Goal: Task Accomplishment & Management: Manage account settings

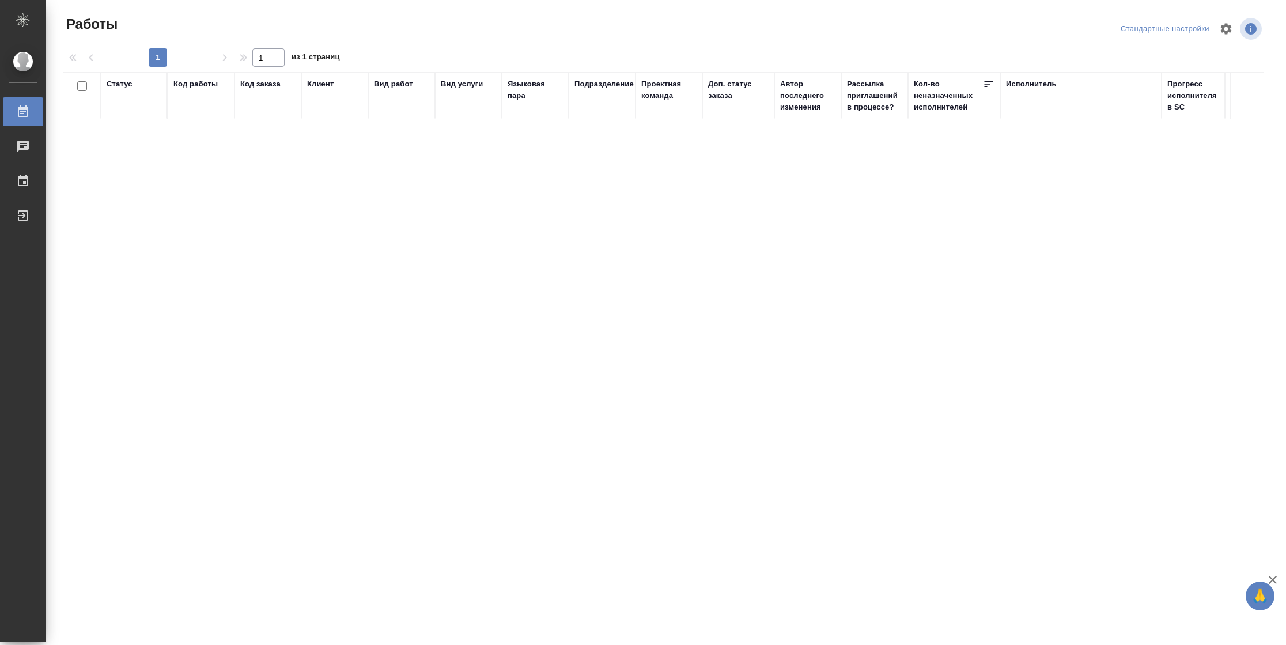
click at [122, 86] on div "Статус" at bounding box center [120, 84] width 26 height 12
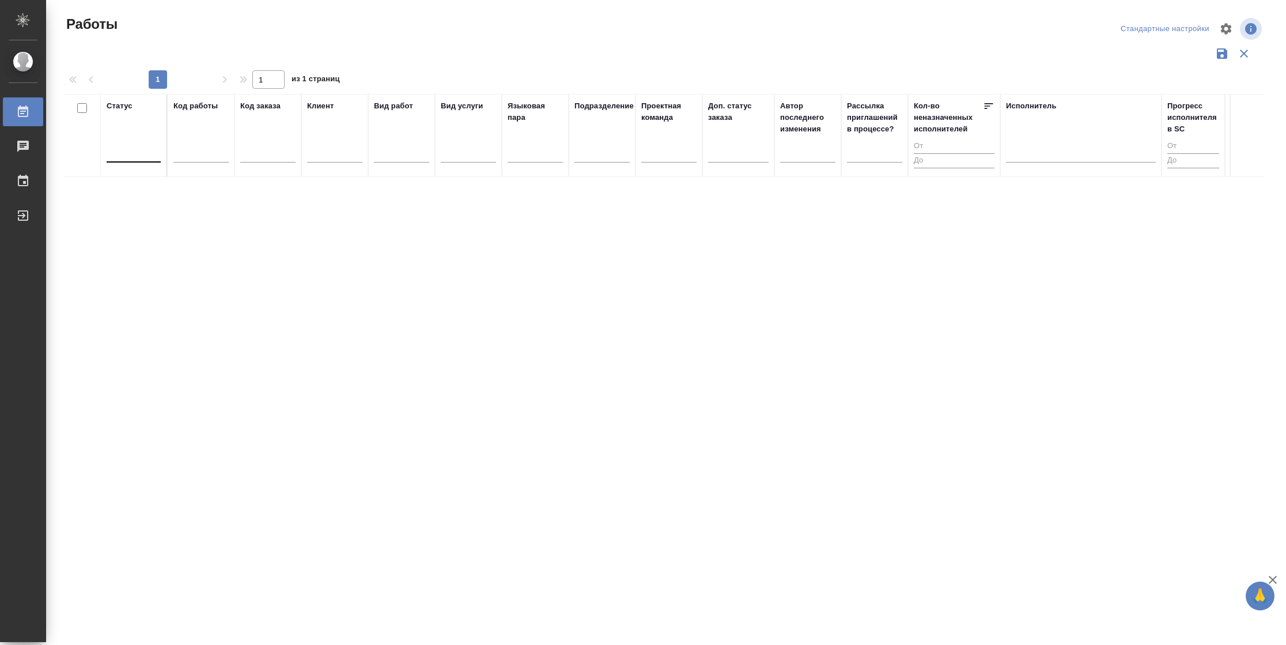
click at [140, 158] on div at bounding box center [134, 150] width 54 height 17
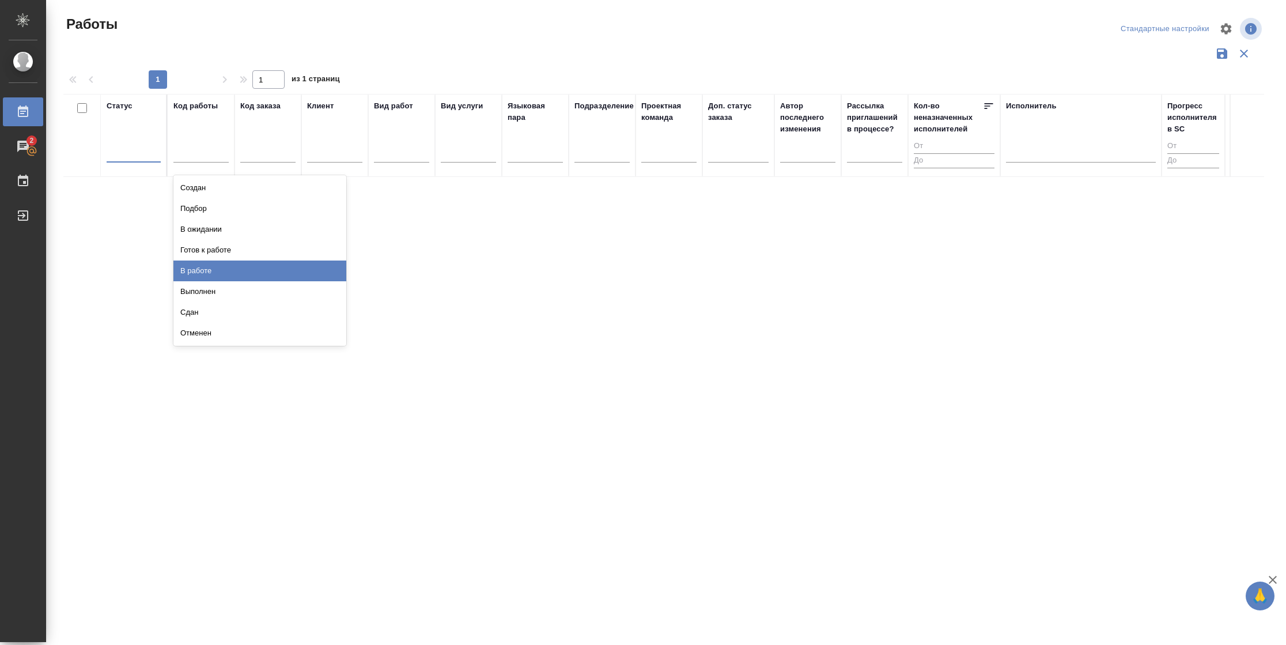
click at [199, 266] on div "В работе" at bounding box center [259, 270] width 173 height 21
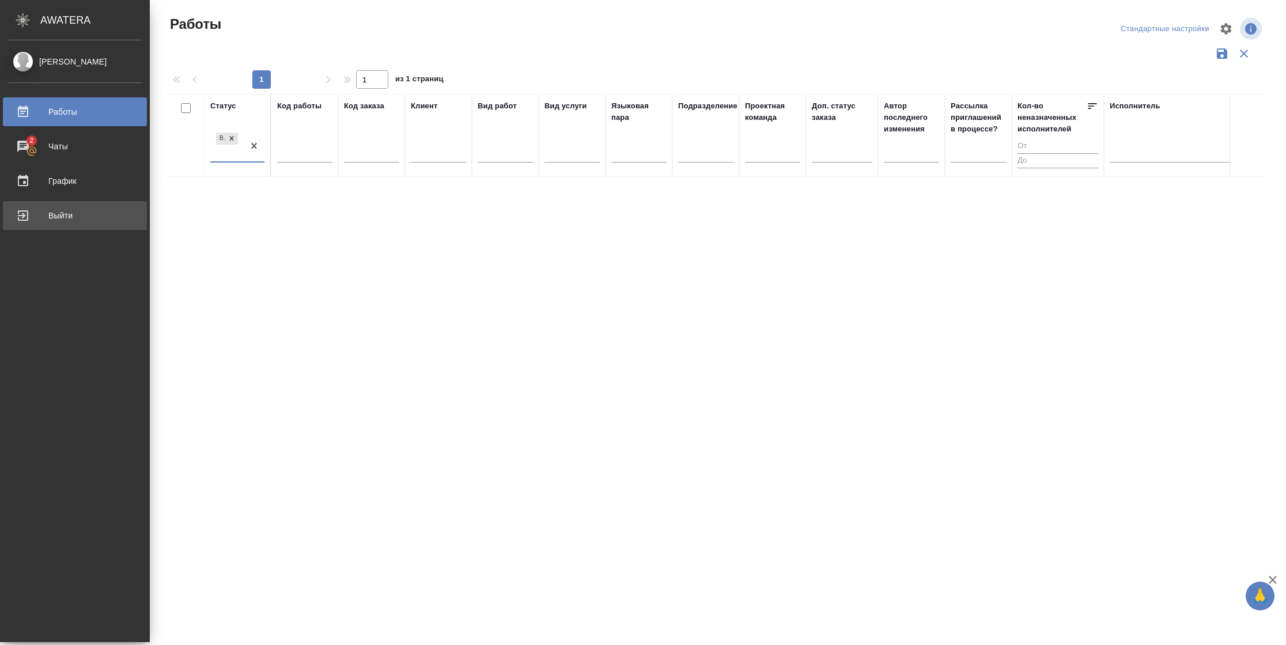
click at [29, 218] on div "Выйти" at bounding box center [75, 215] width 133 height 17
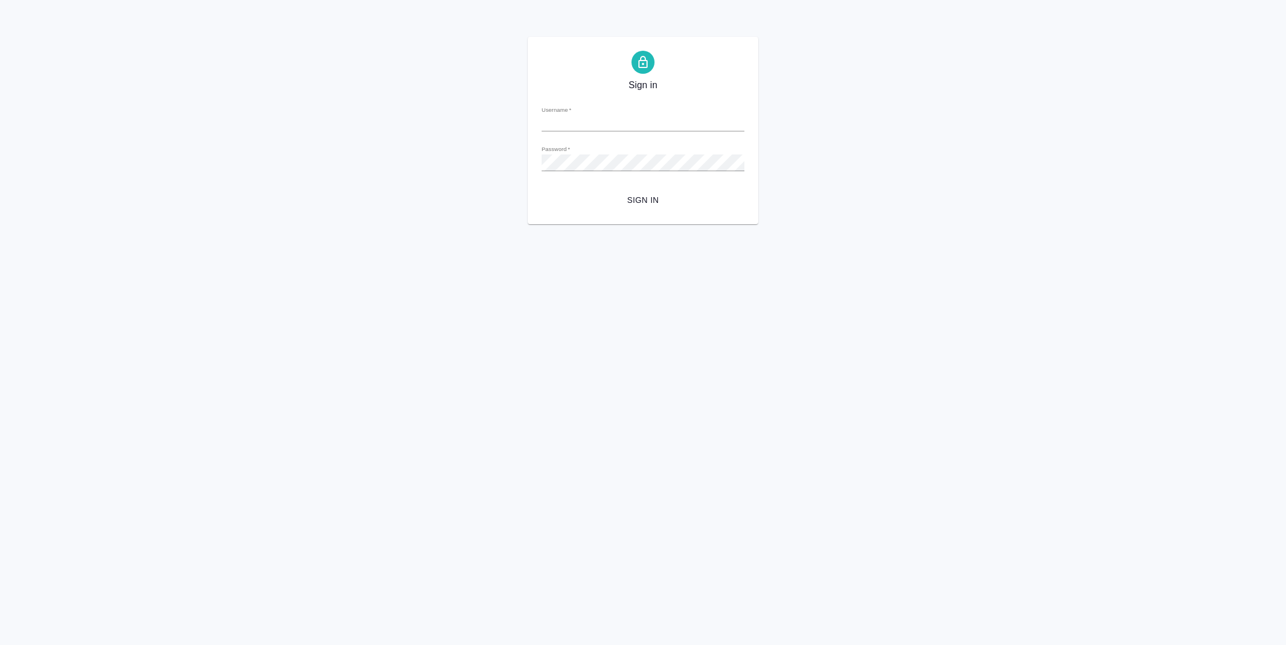
type input "[PERSON_NAME][EMAIL_ADDRESS][DOMAIN_NAME]"
click at [600, 190] on button "Sign in" at bounding box center [643, 200] width 203 height 21
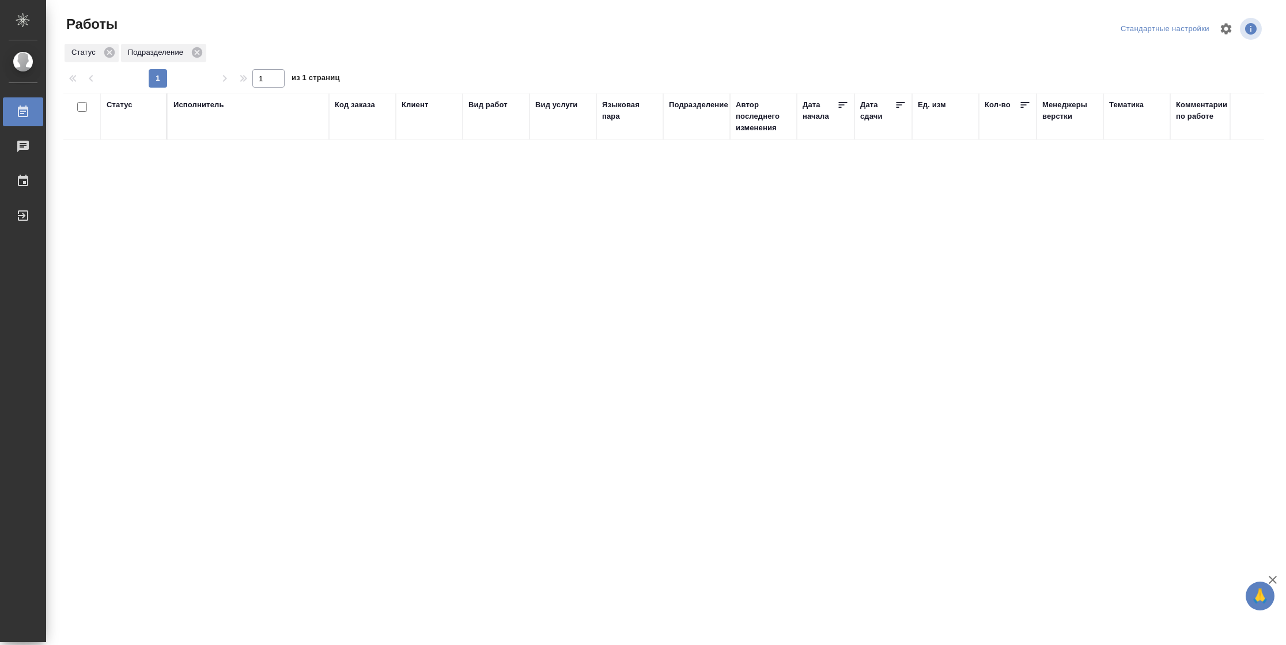
click at [124, 106] on div "Статус" at bounding box center [120, 105] width 26 height 12
click at [137, 158] on div "Подбор Готов к работе" at bounding box center [123, 138] width 33 height 45
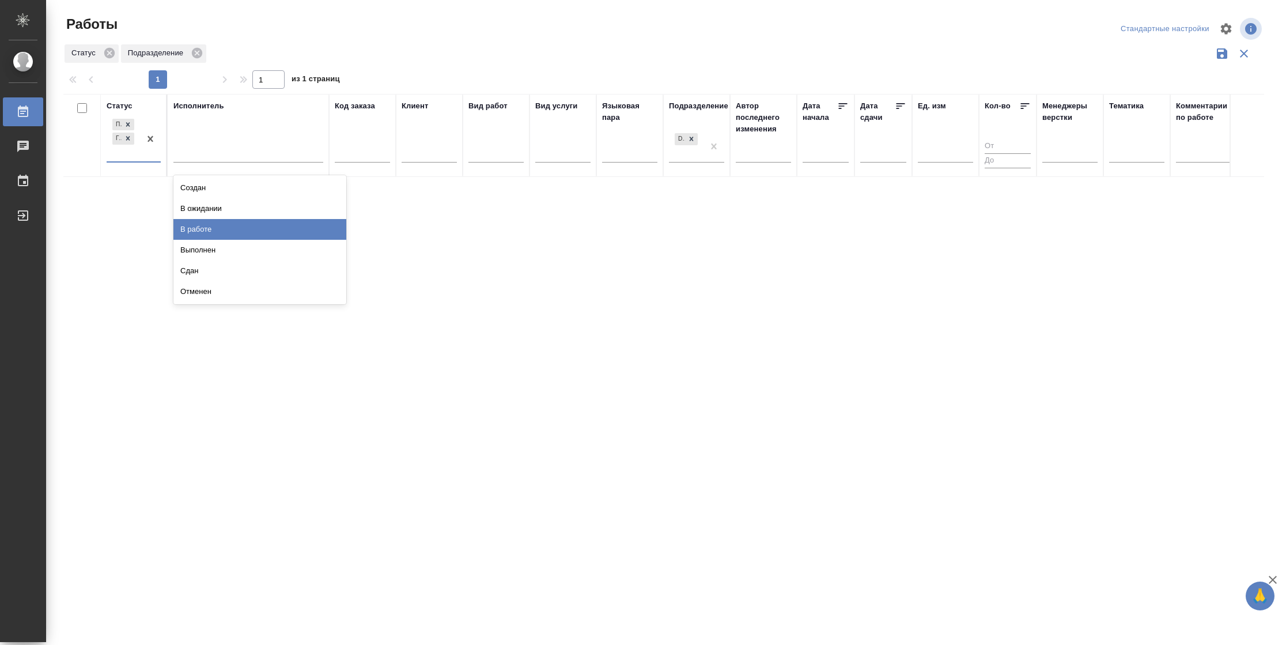
click at [203, 234] on div "В работе" at bounding box center [259, 229] width 173 height 21
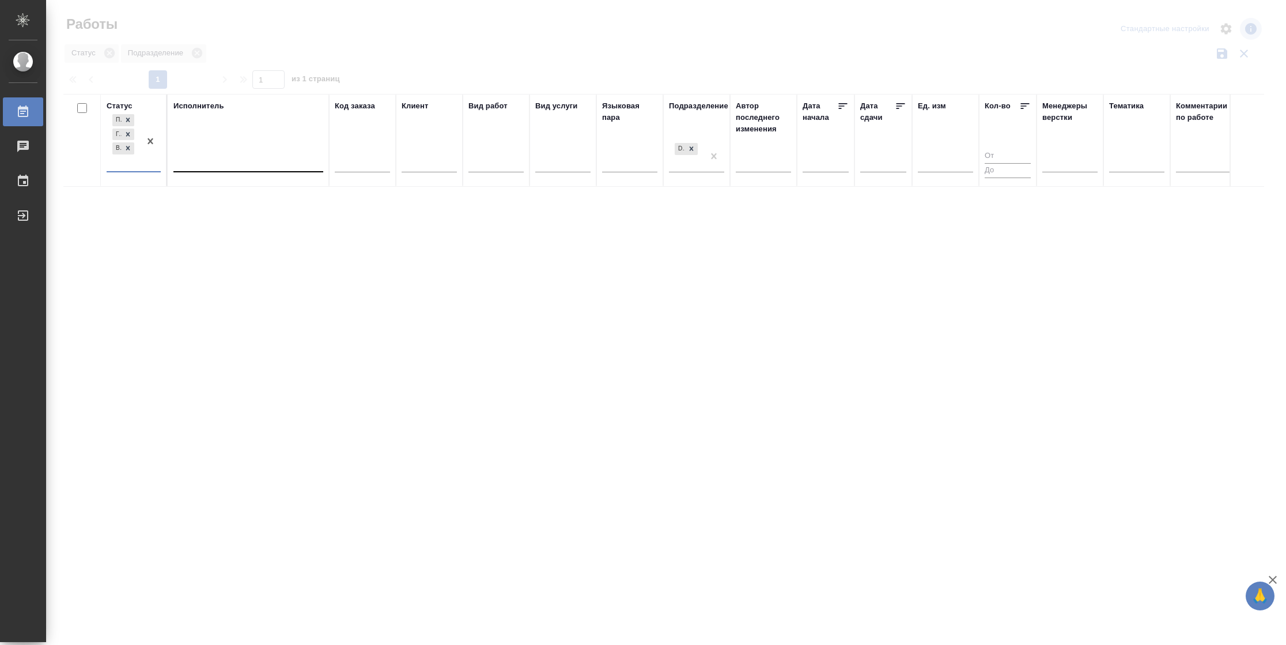
click at [187, 166] on div at bounding box center [248, 160] width 150 height 17
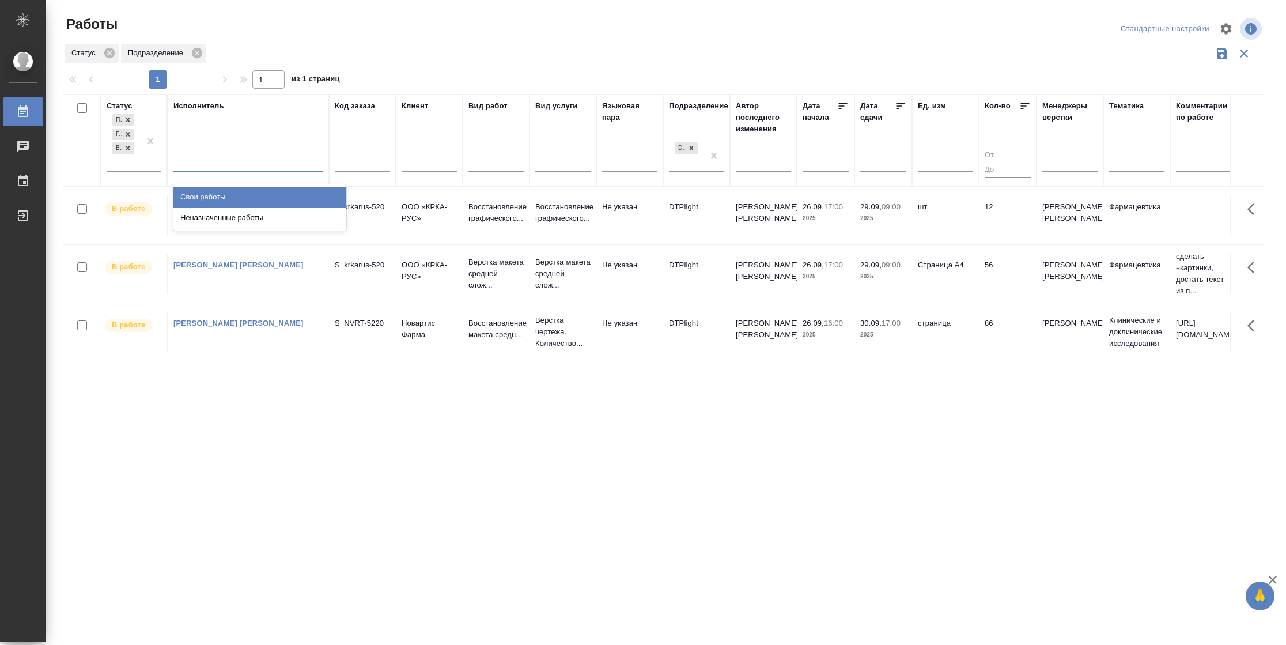
click at [208, 194] on div "Свои работы" at bounding box center [259, 197] width 173 height 21
click at [1006, 211] on td "12" at bounding box center [1008, 215] width 58 height 40
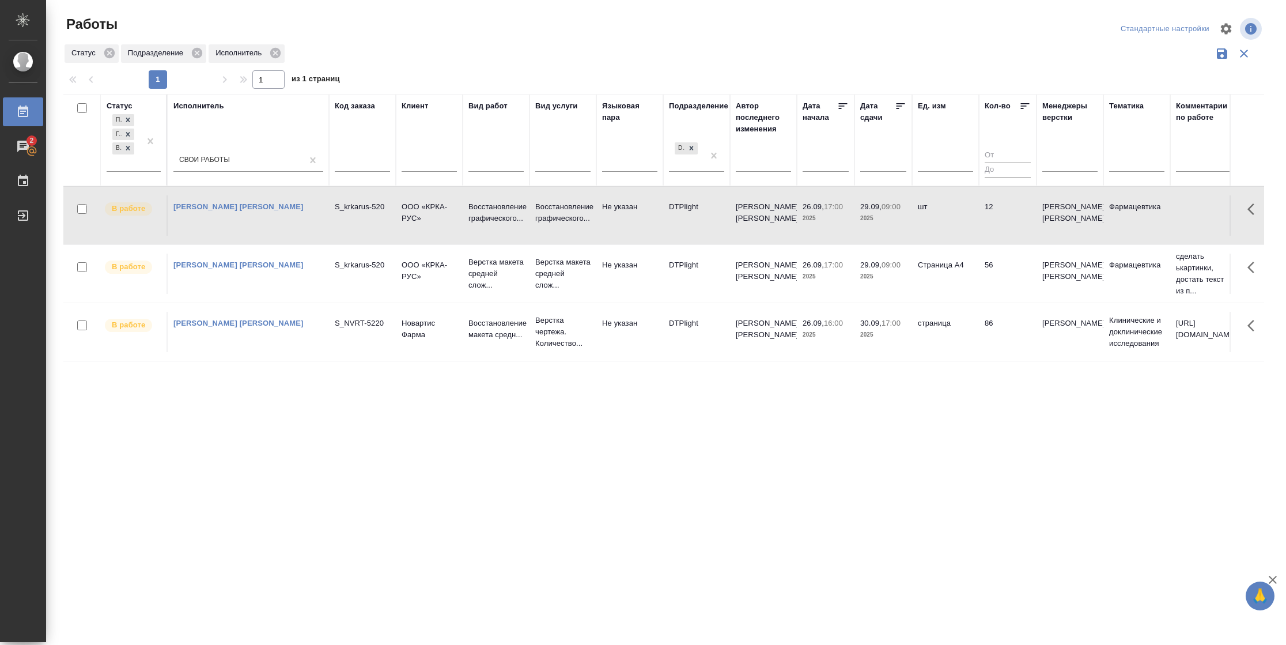
click at [1006, 211] on td "12" at bounding box center [1008, 215] width 58 height 40
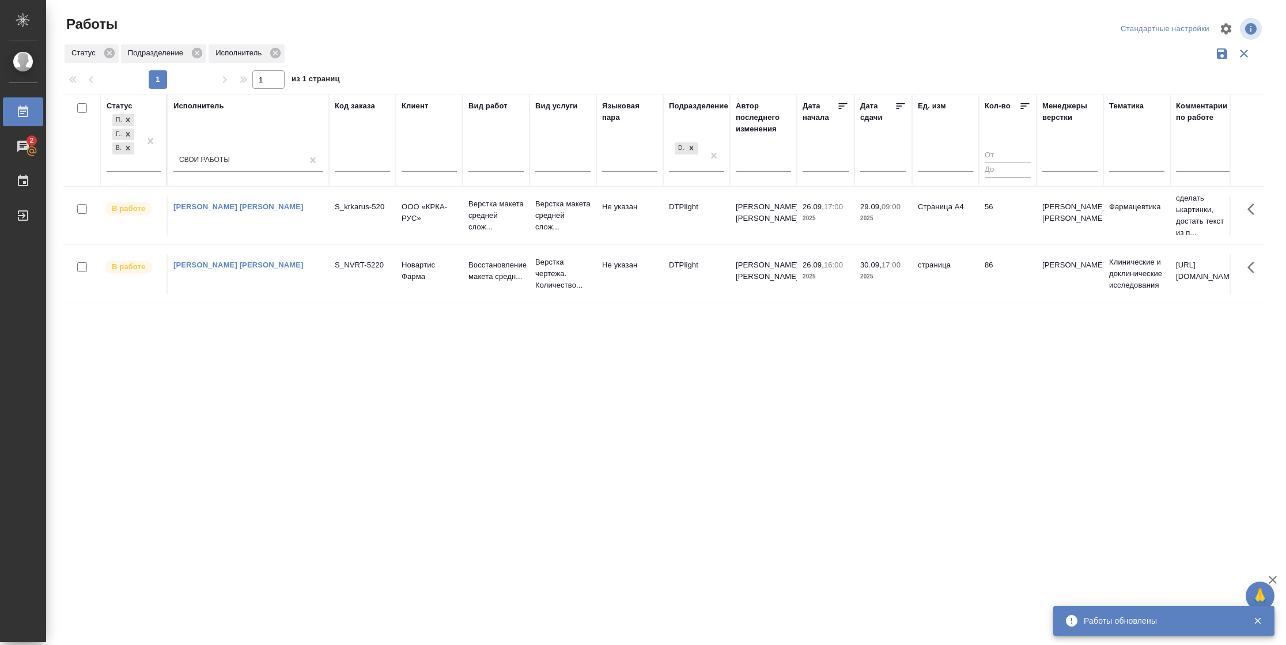
click at [966, 218] on td "Страница А4" at bounding box center [945, 215] width 67 height 40
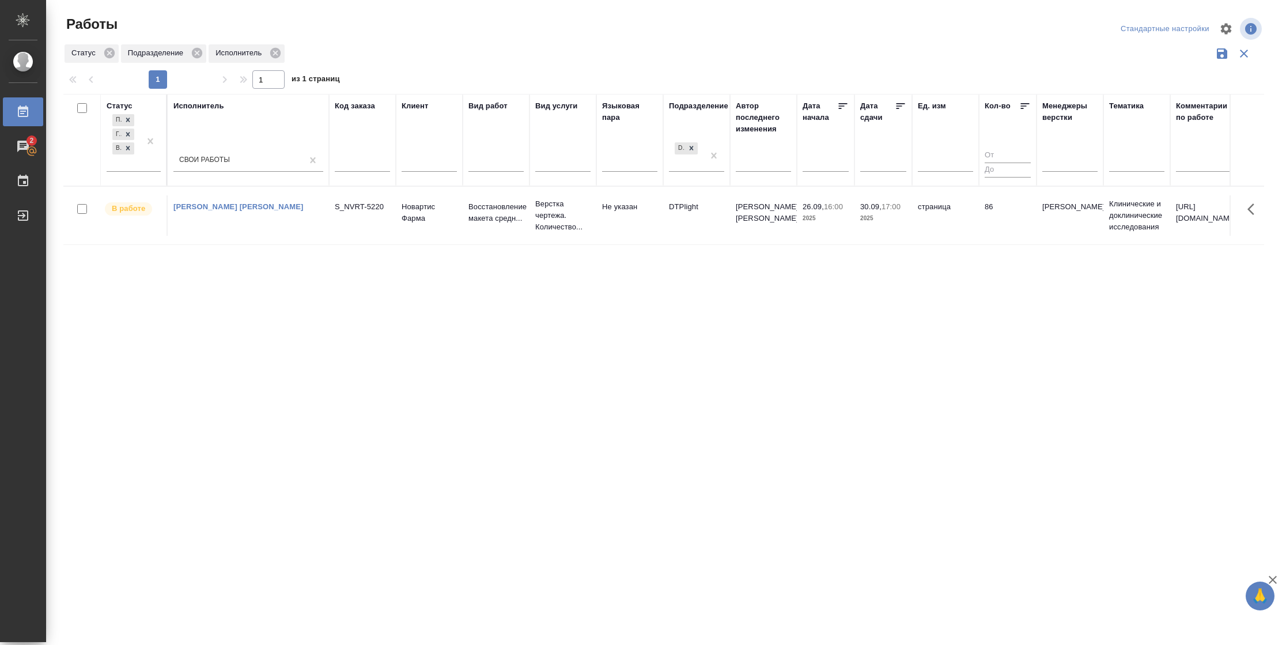
click at [161, 168] on th "Статус Подбор Готов к работе В работе" at bounding box center [134, 140] width 67 height 92
click at [150, 169] on div at bounding box center [150, 141] width 21 height 59
drag, startPoint x: 251, startPoint y: 224, endPoint x: 914, endPoint y: 99, distance: 675.5
click at [251, 224] on div "В ожидании" at bounding box center [259, 218] width 173 height 21
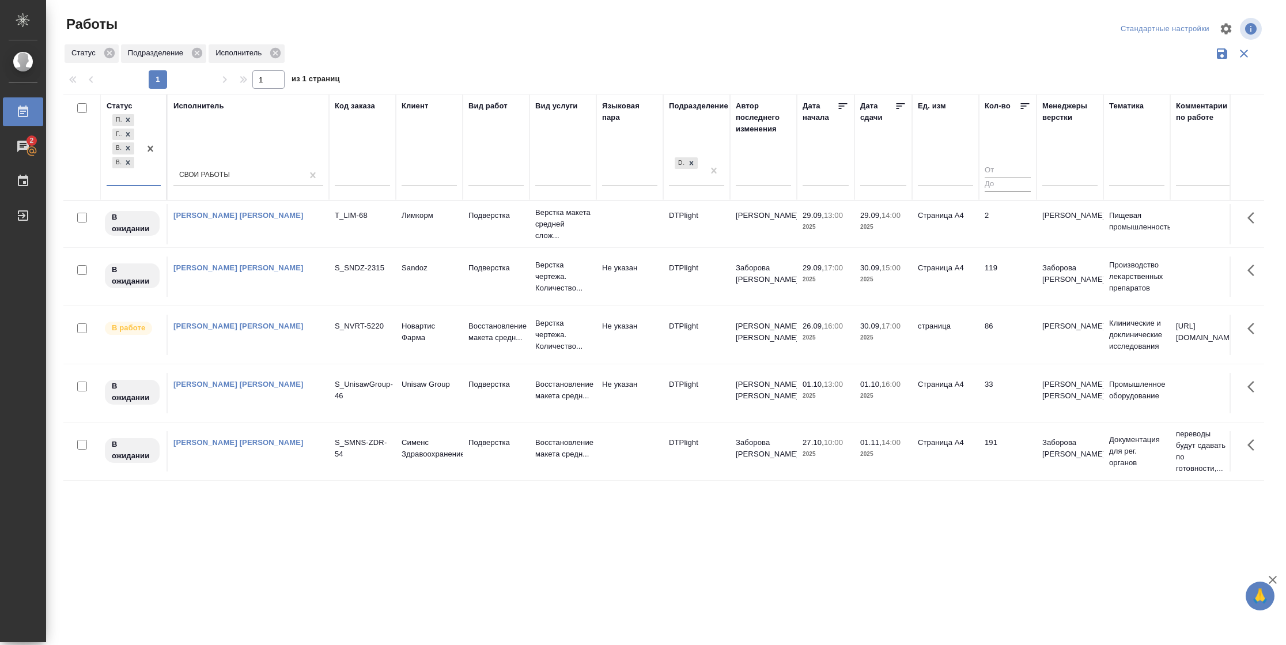
click at [899, 107] on icon at bounding box center [901, 106] width 12 height 12
click at [966, 236] on td "Страница А4" at bounding box center [945, 223] width 67 height 40
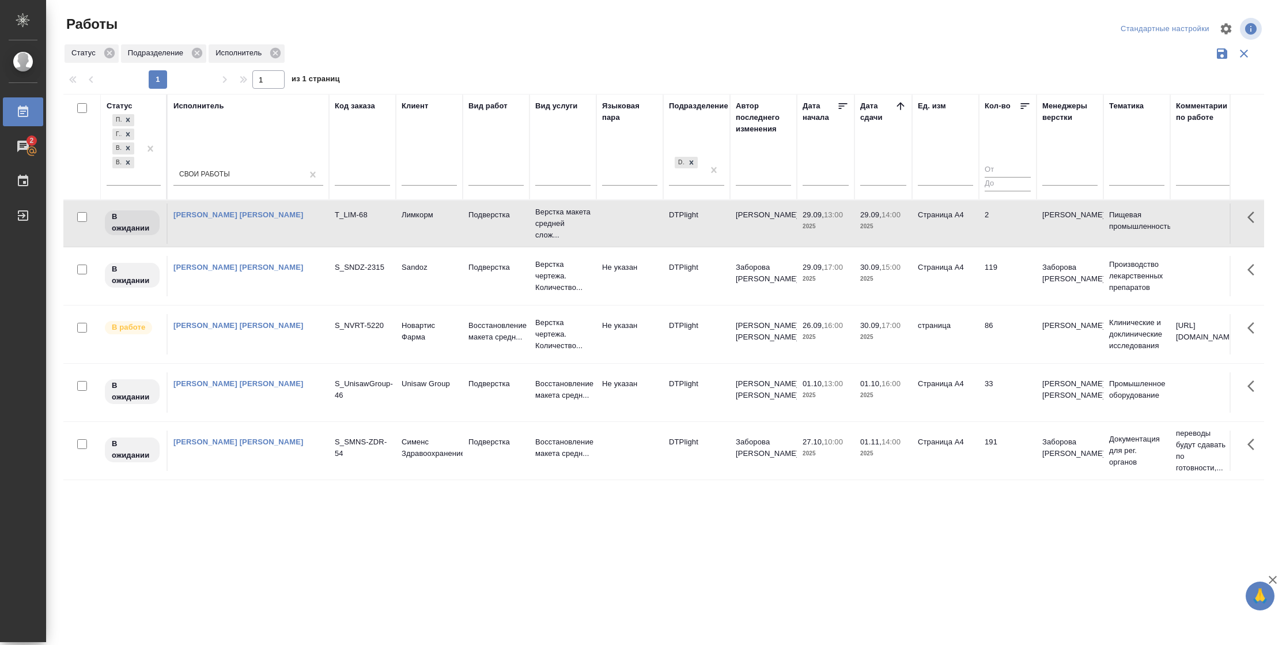
click at [966, 236] on td "Страница А4" at bounding box center [945, 223] width 67 height 40
click at [904, 460] on td "01.11, 14:00 2025" at bounding box center [884, 450] width 58 height 40
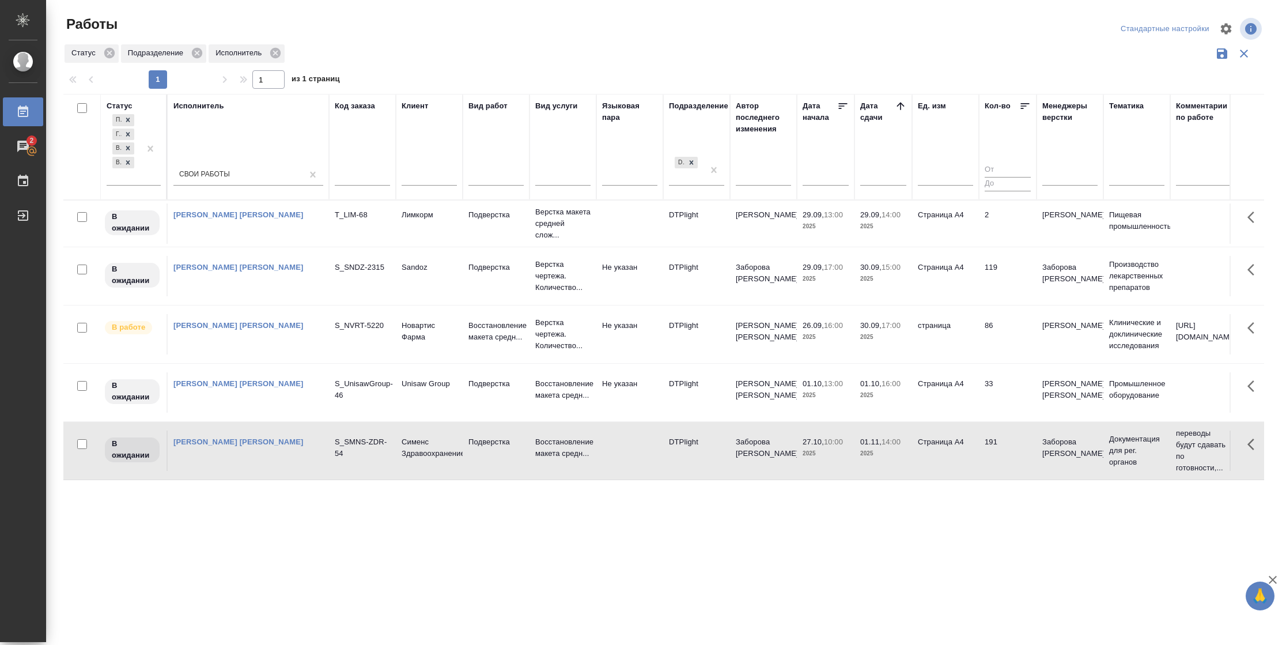
click at [904, 460] on td "01.11, 14:00 2025" at bounding box center [884, 450] width 58 height 40
click at [133, 162] on div at bounding box center [128, 163] width 13 height 12
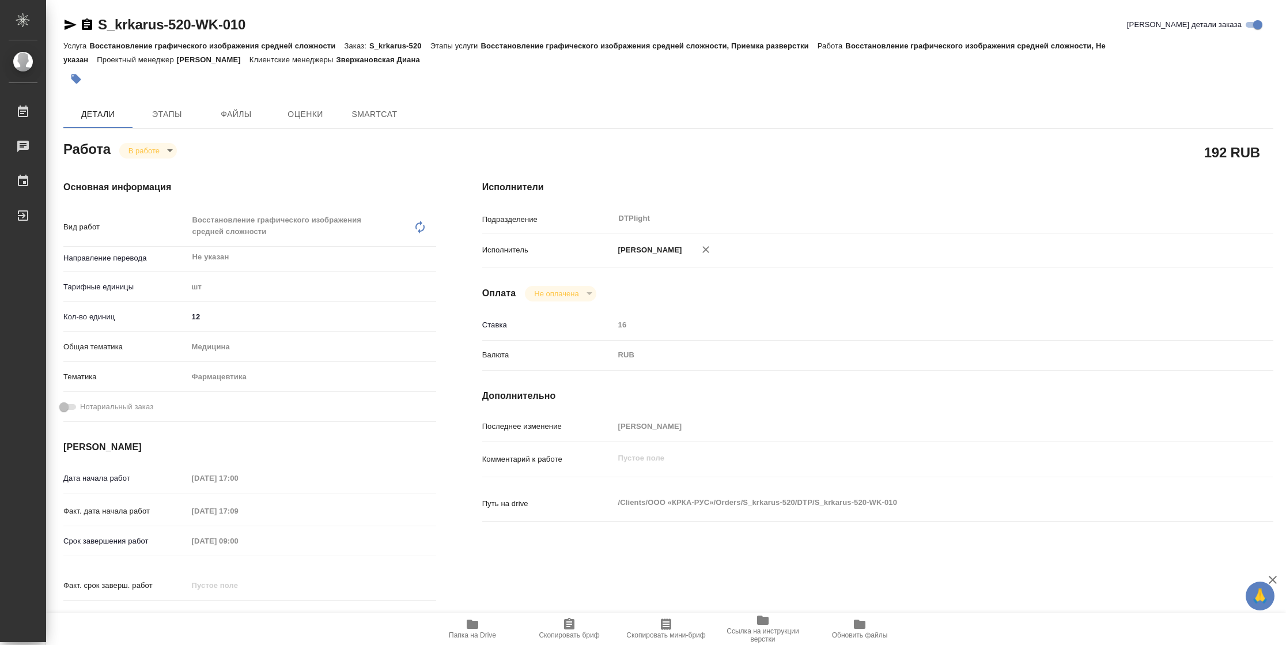
type textarea "x"
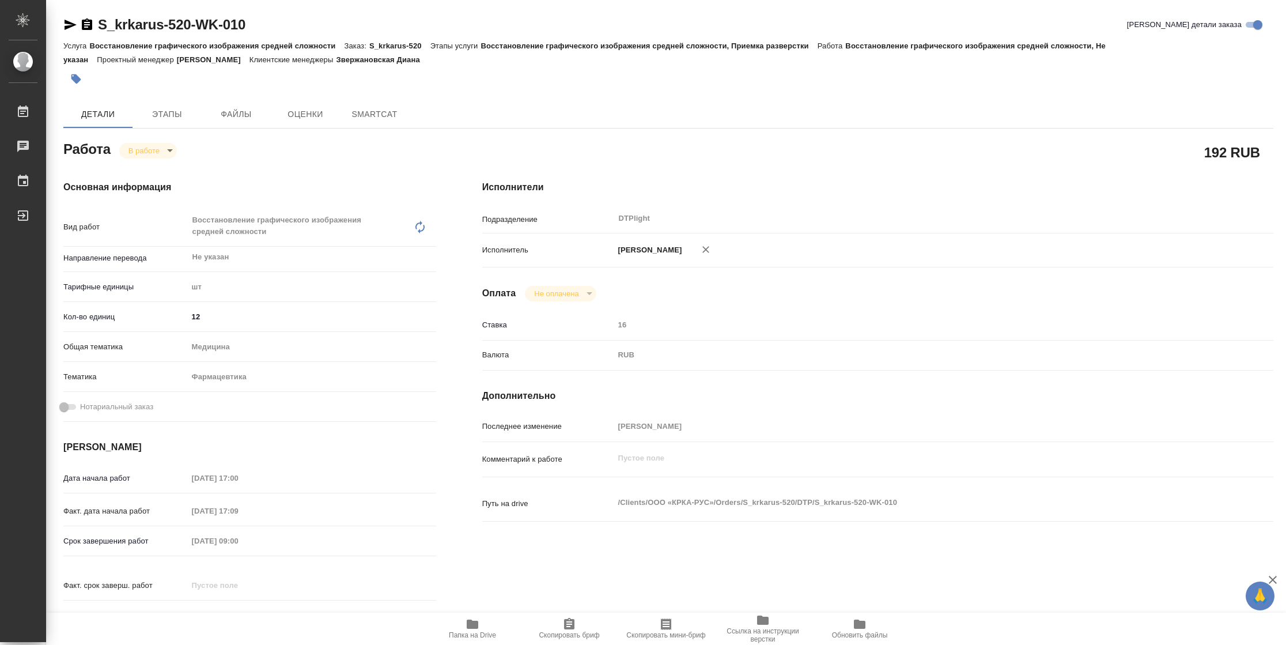
type textarea "x"
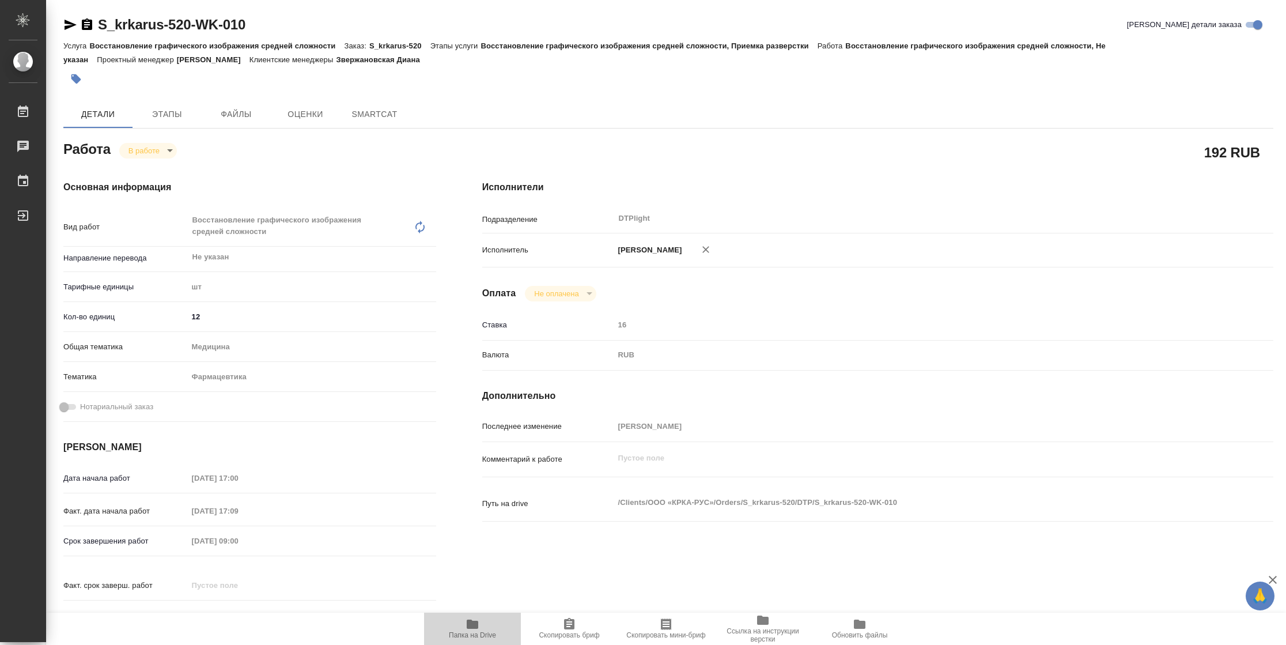
click at [466, 629] on icon "button" at bounding box center [473, 624] width 14 height 14
type textarea "x"
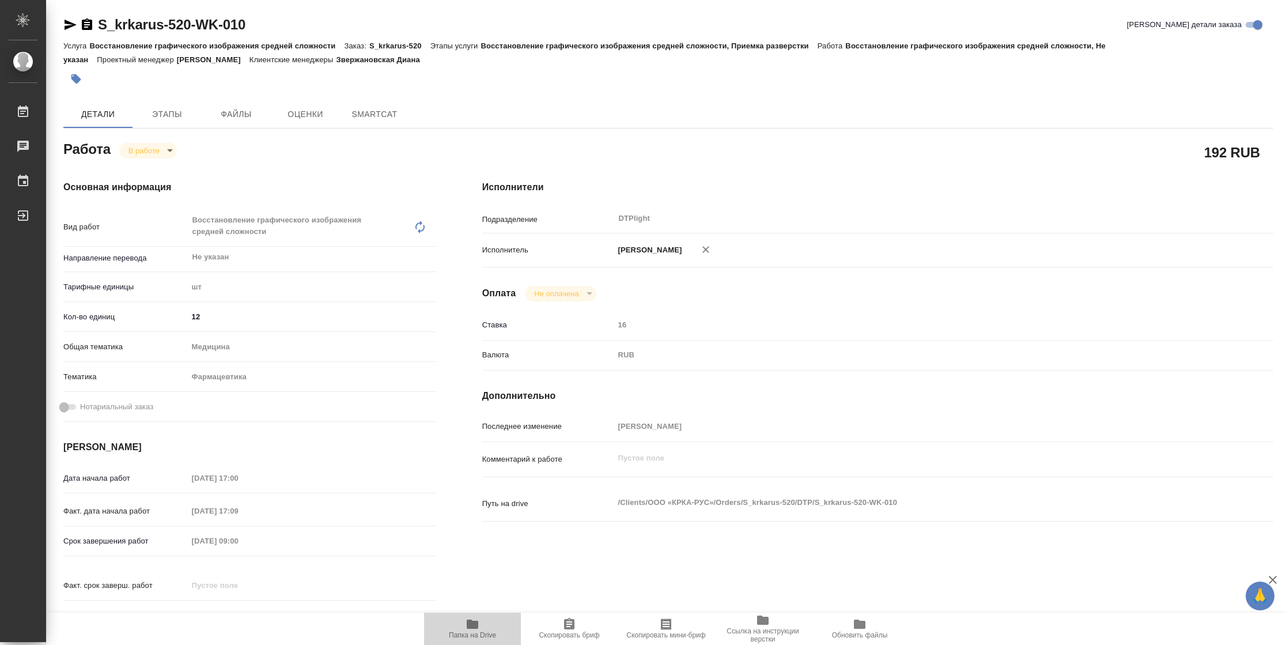
type textarea "x"
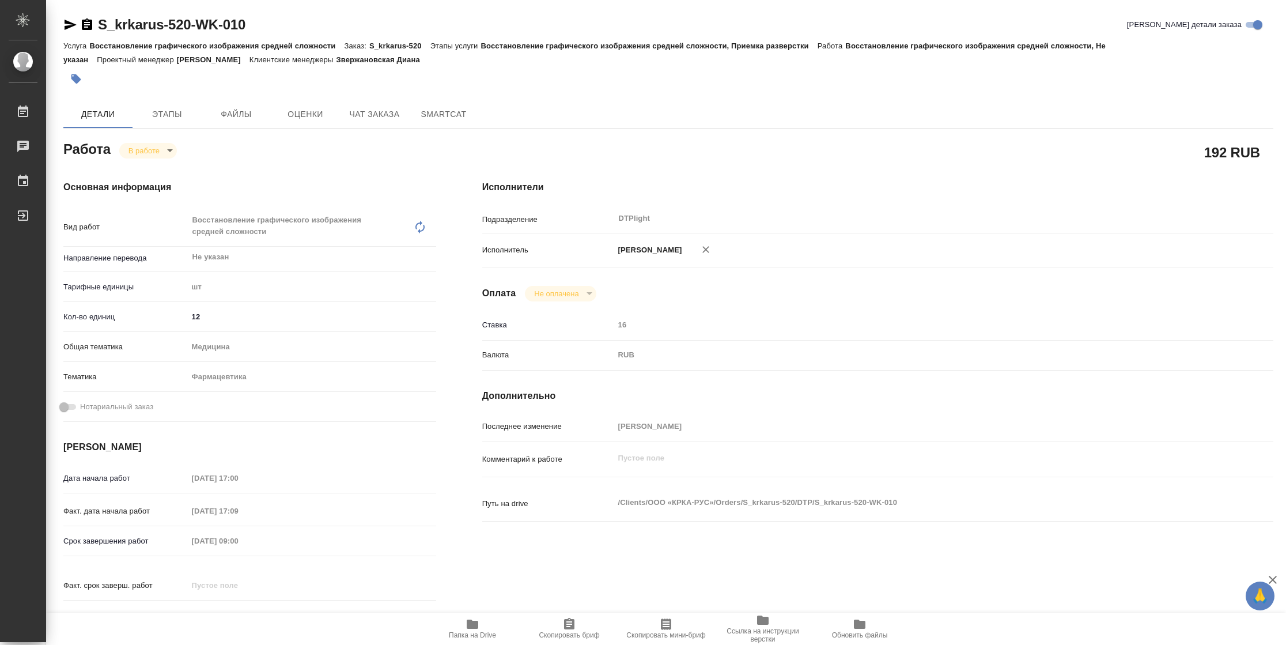
type textarea "x"
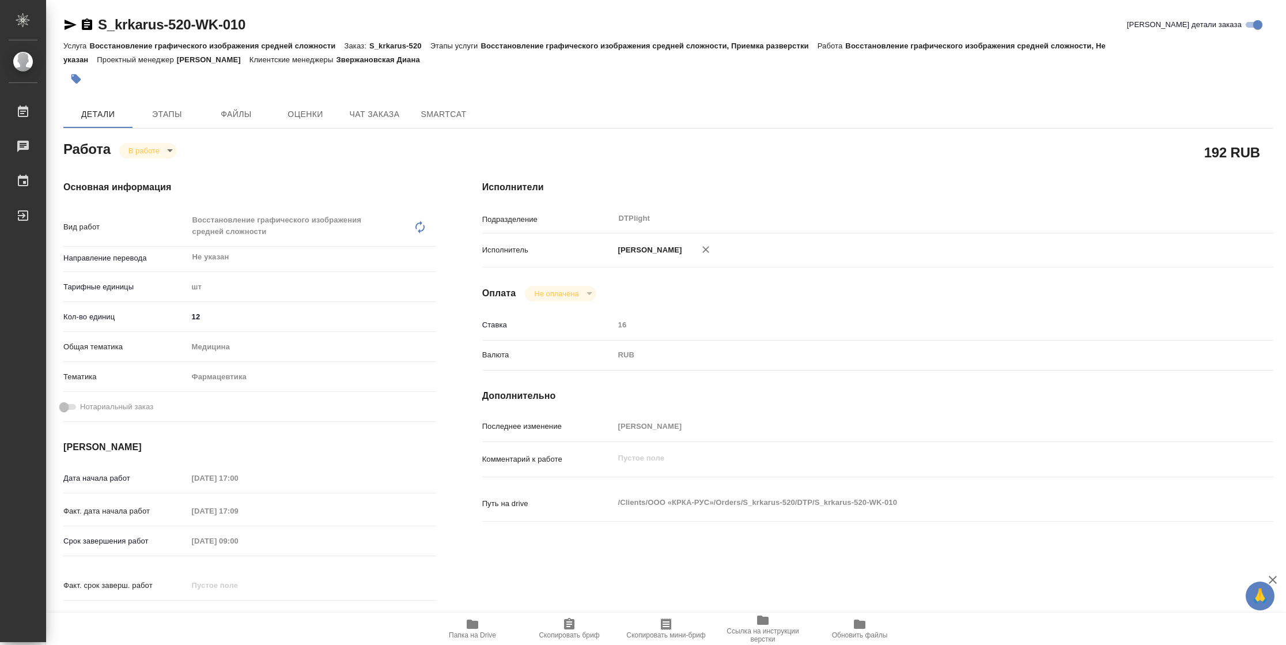
type textarea "x"
click at [65, 25] on icon "button" at bounding box center [70, 25] width 14 height 14
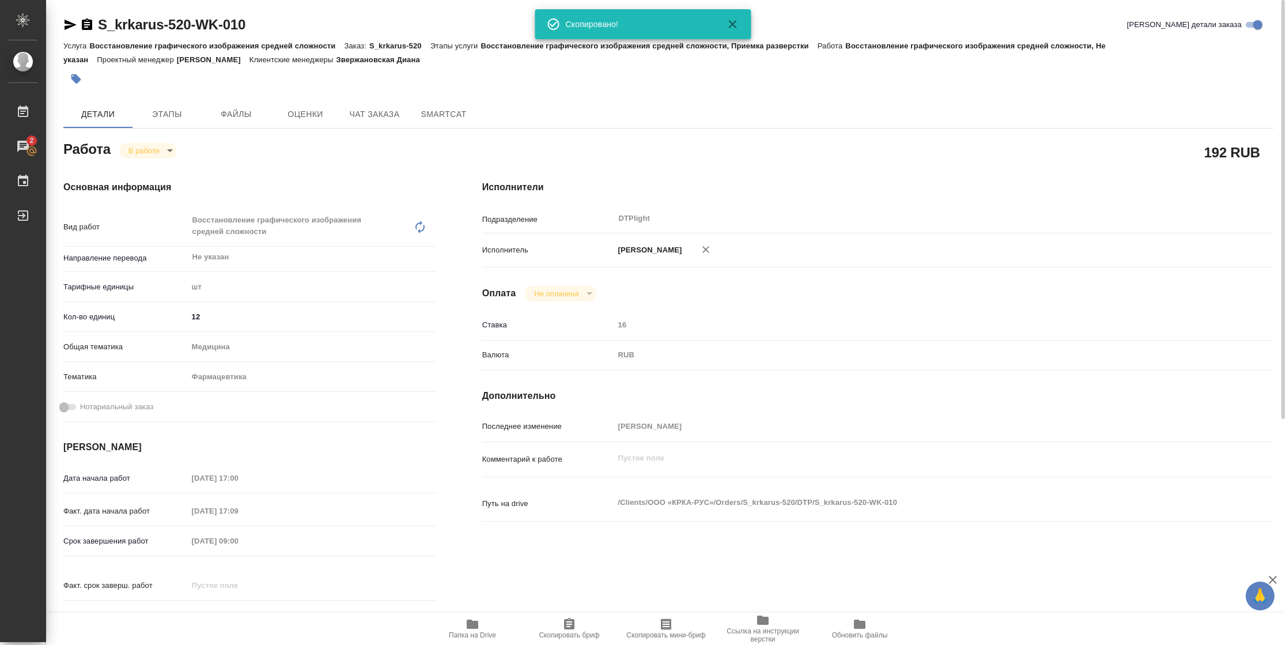
click at [157, 148] on body "🙏 .cls-1 fill:#fff; AWATERA Vasilyeva Natalia Работы 2 Чаты График Выйти S_krka…" at bounding box center [643, 322] width 1286 height 645
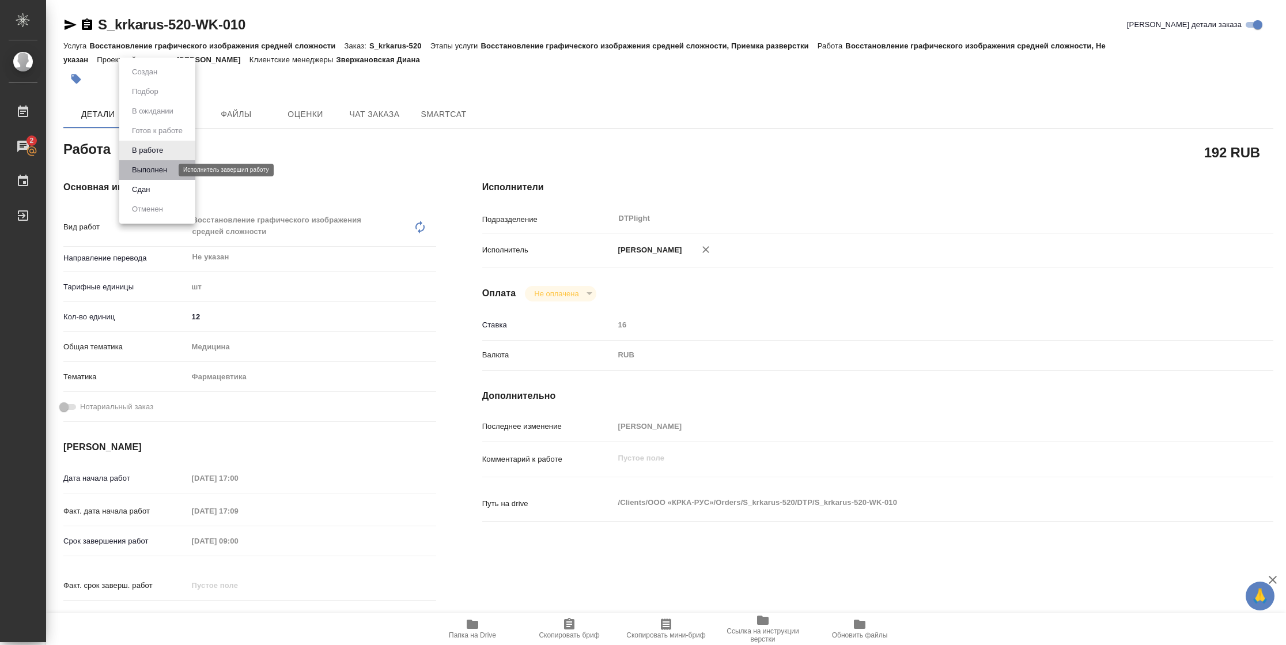
click at [157, 172] on button "Выполнен" at bounding box center [149, 170] width 42 height 13
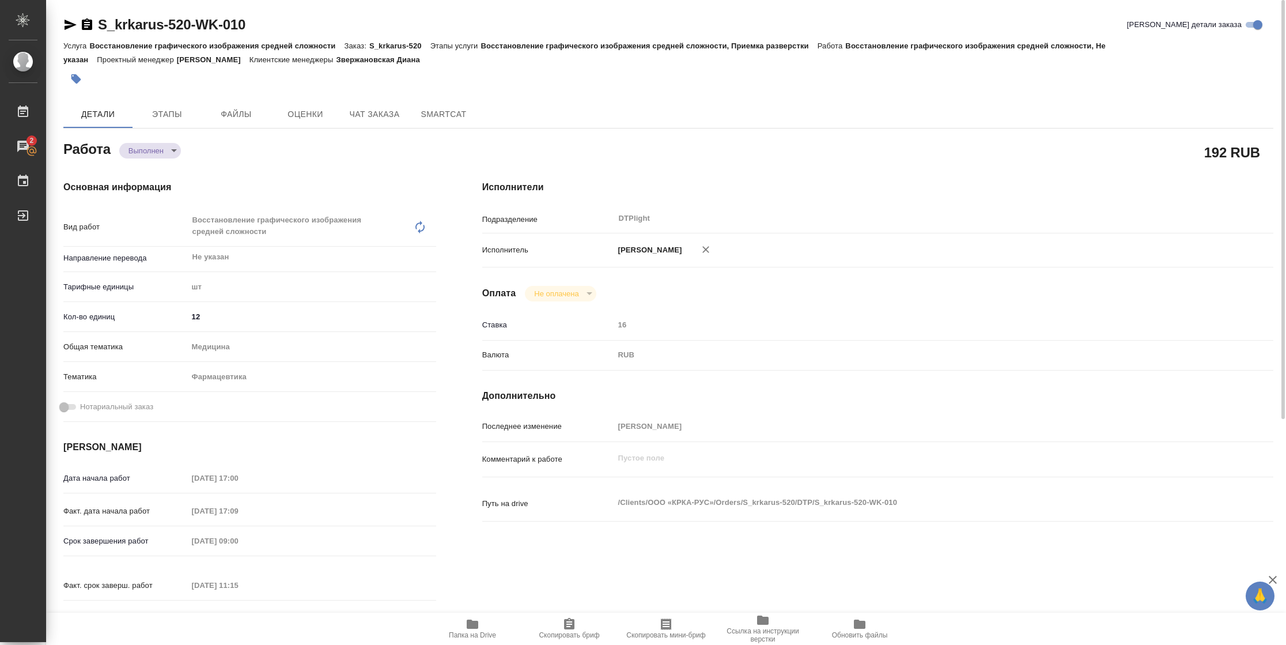
type textarea "x"
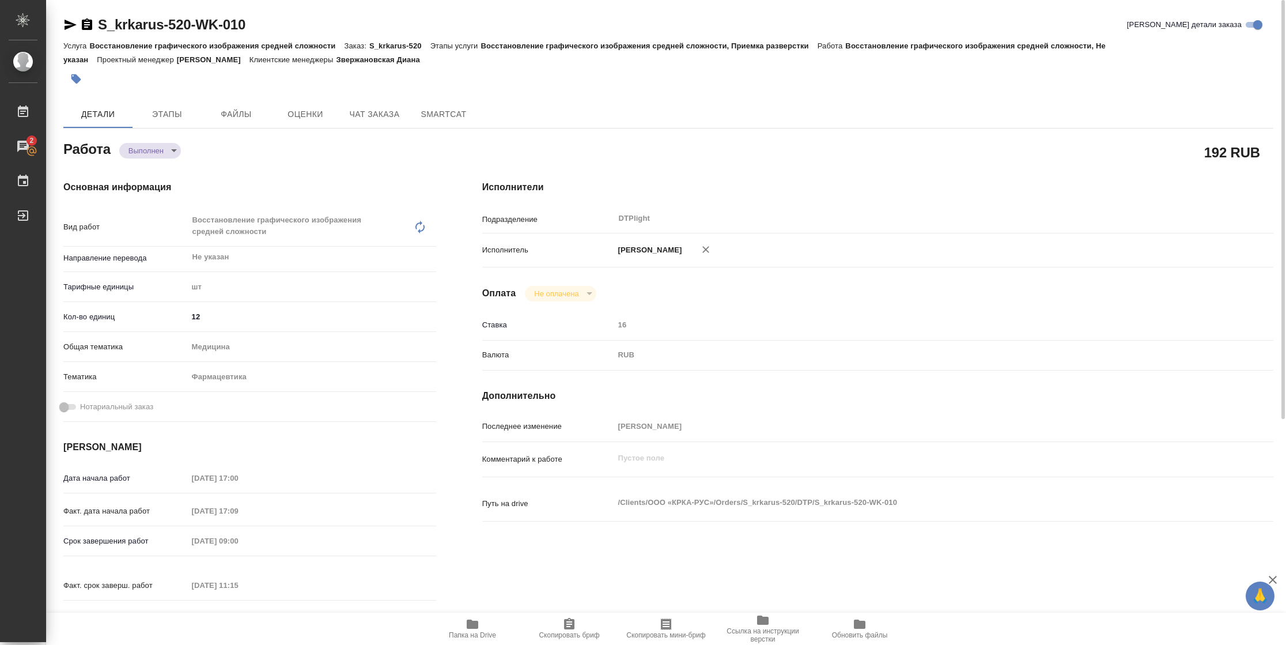
type textarea "x"
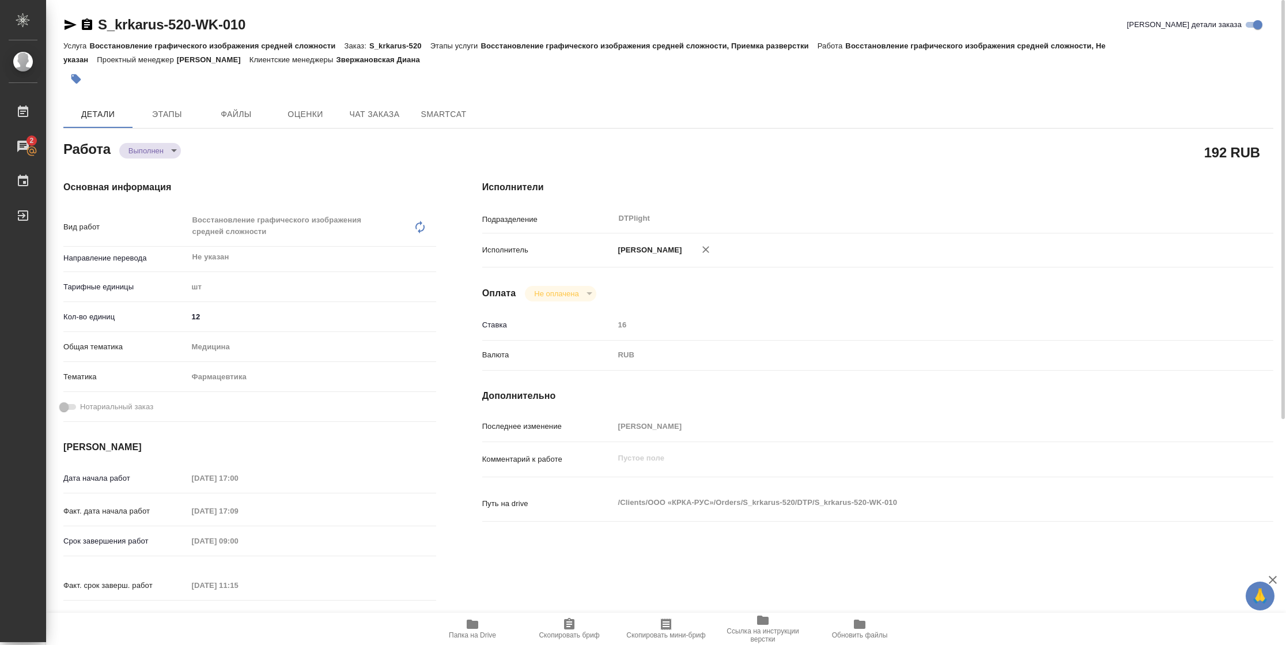
type textarea "x"
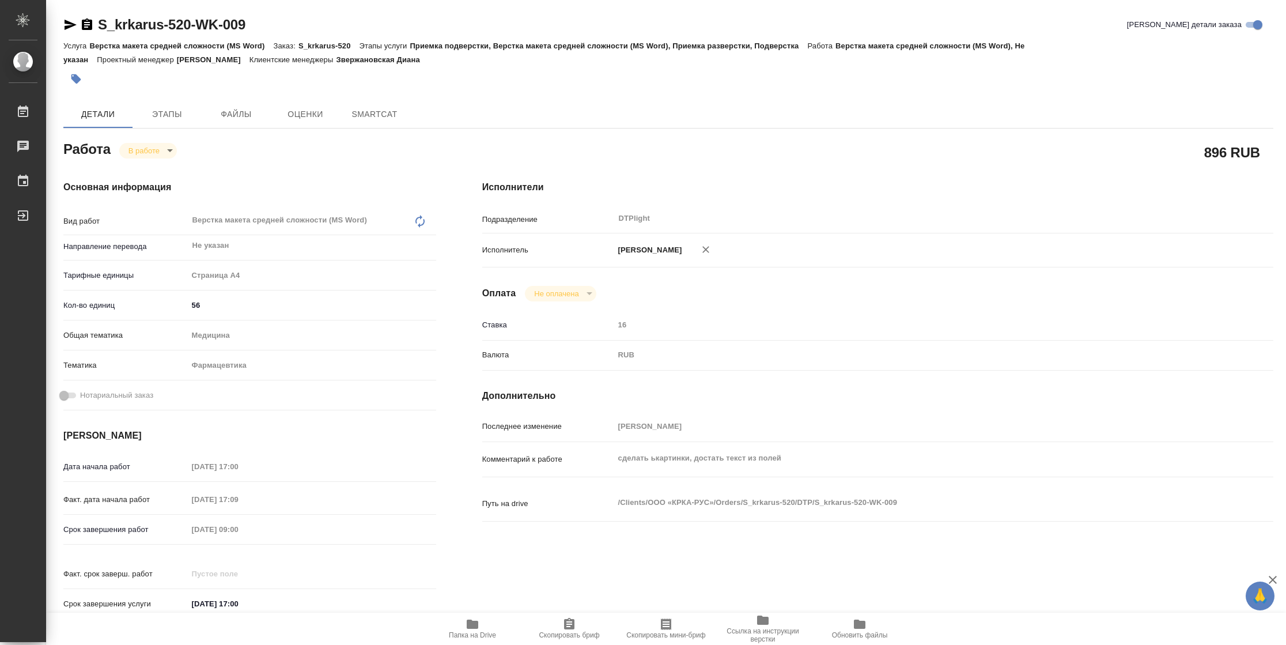
type textarea "x"
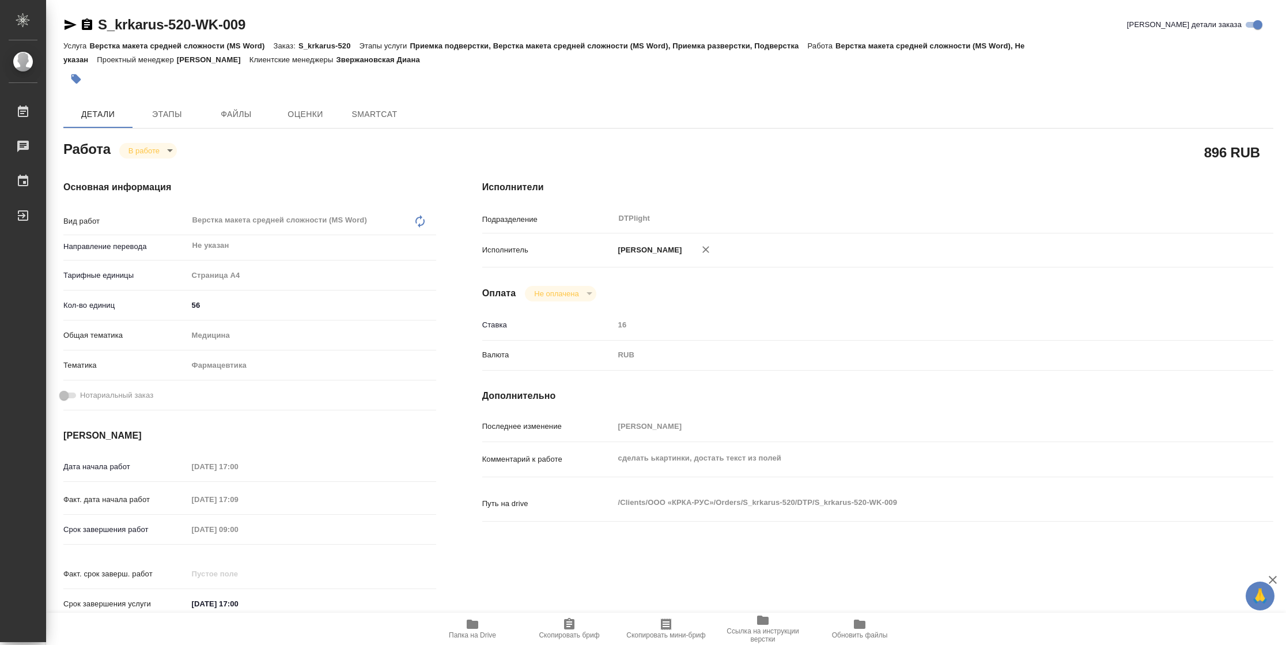
type textarea "x"
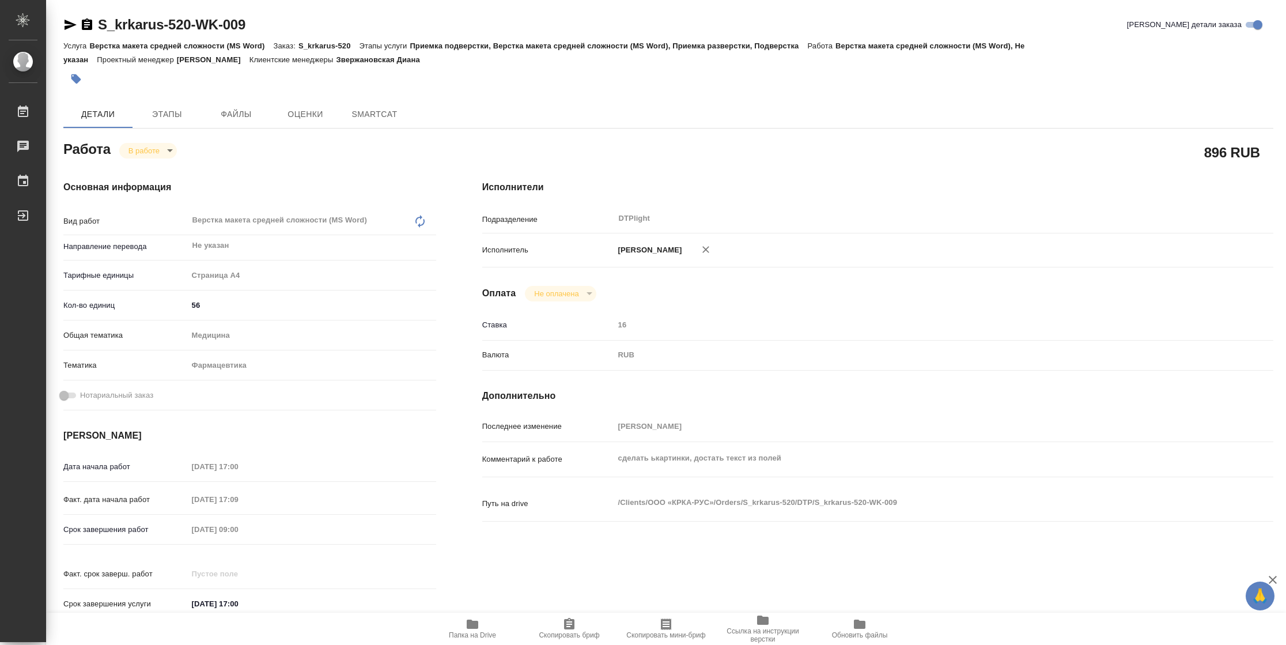
type textarea "x"
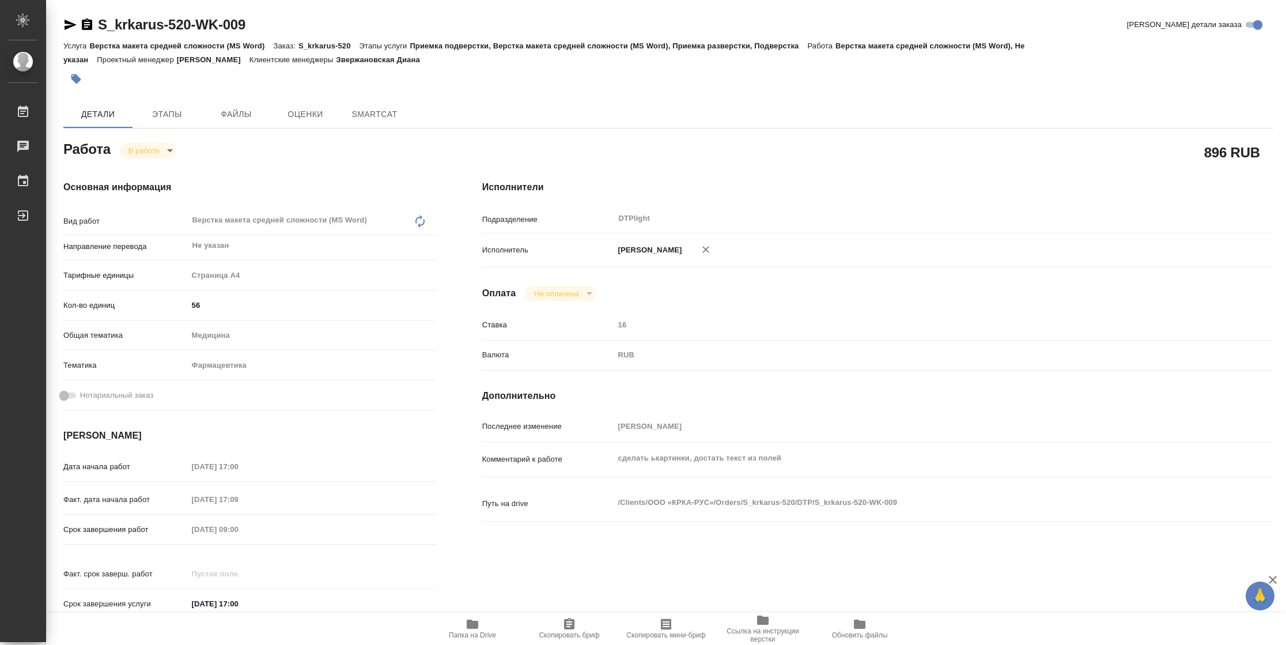
type textarea "x"
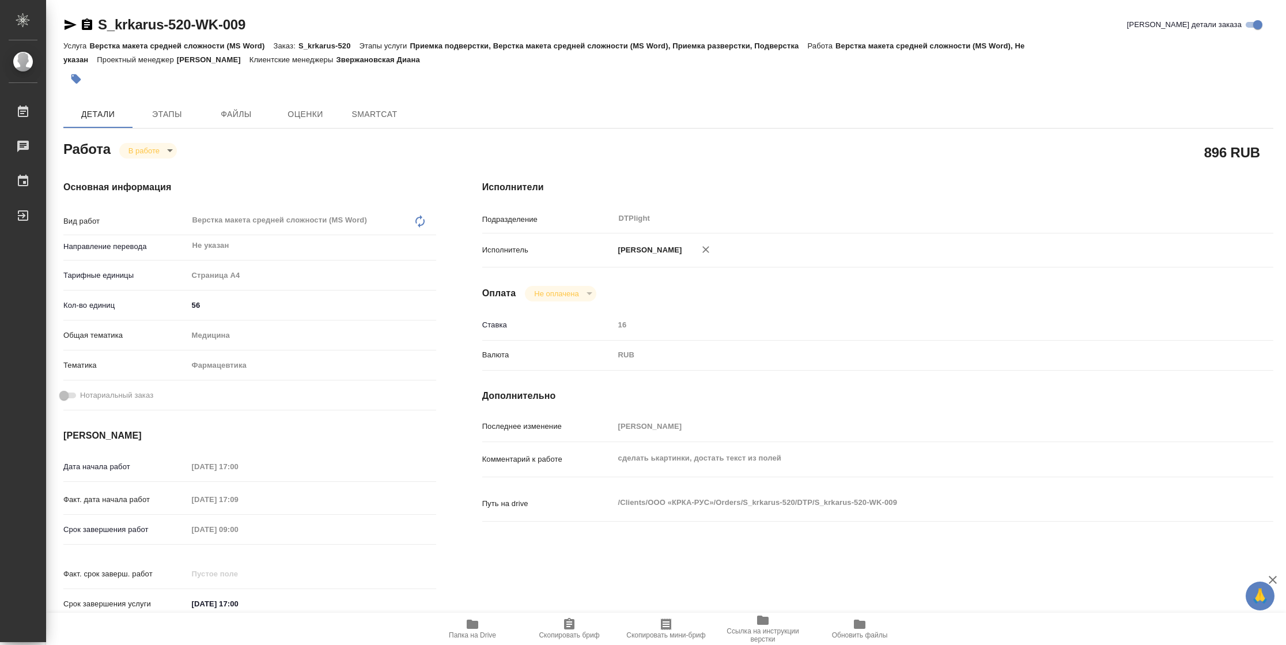
click at [565, 631] on span "Скопировать бриф" at bounding box center [569, 635] width 61 height 8
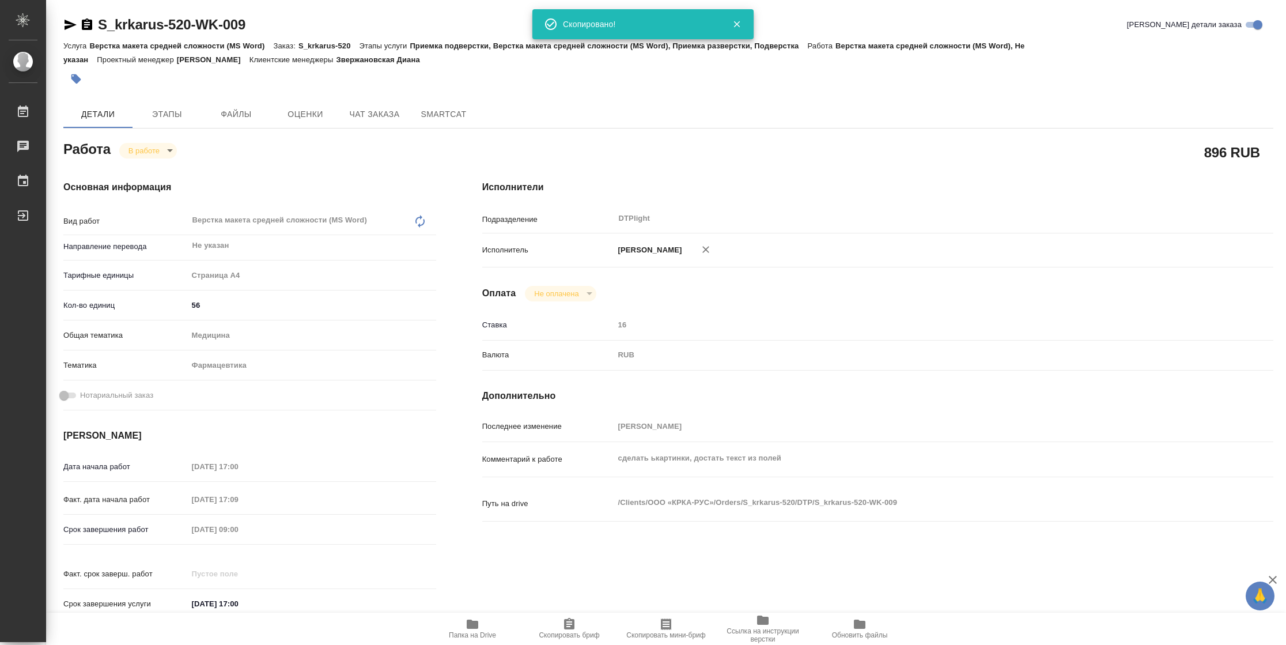
type textarea "x"
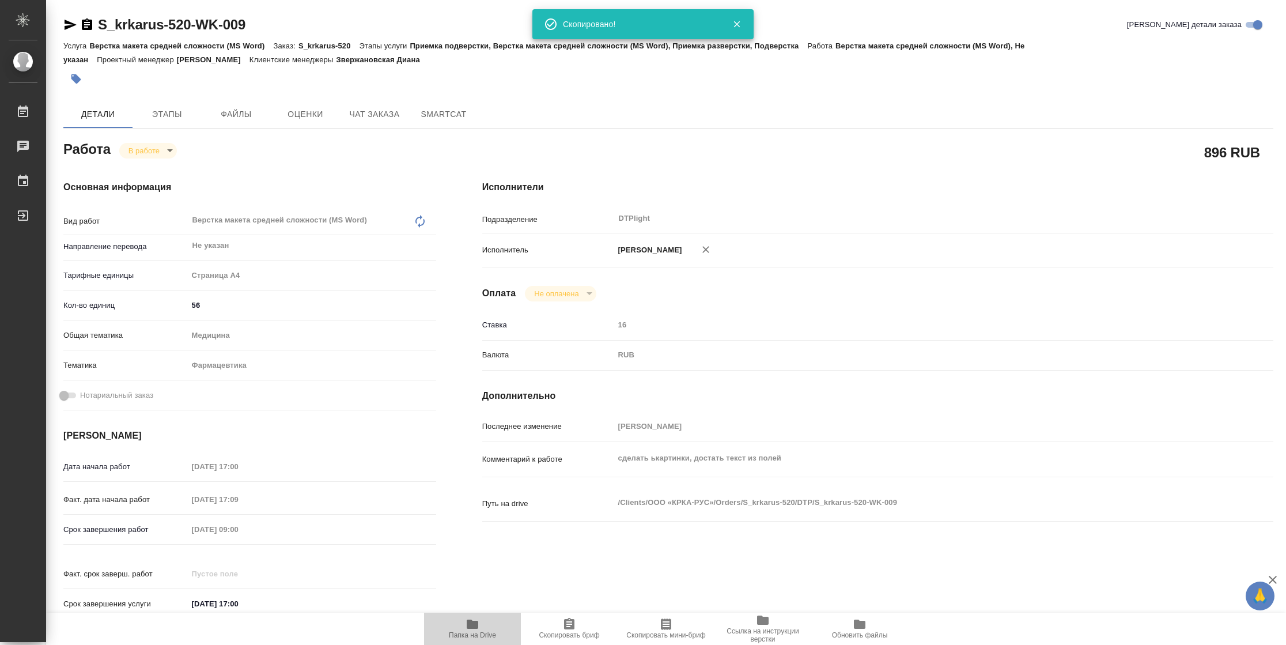
click at [460, 626] on span "Папка на Drive" at bounding box center [472, 628] width 83 height 22
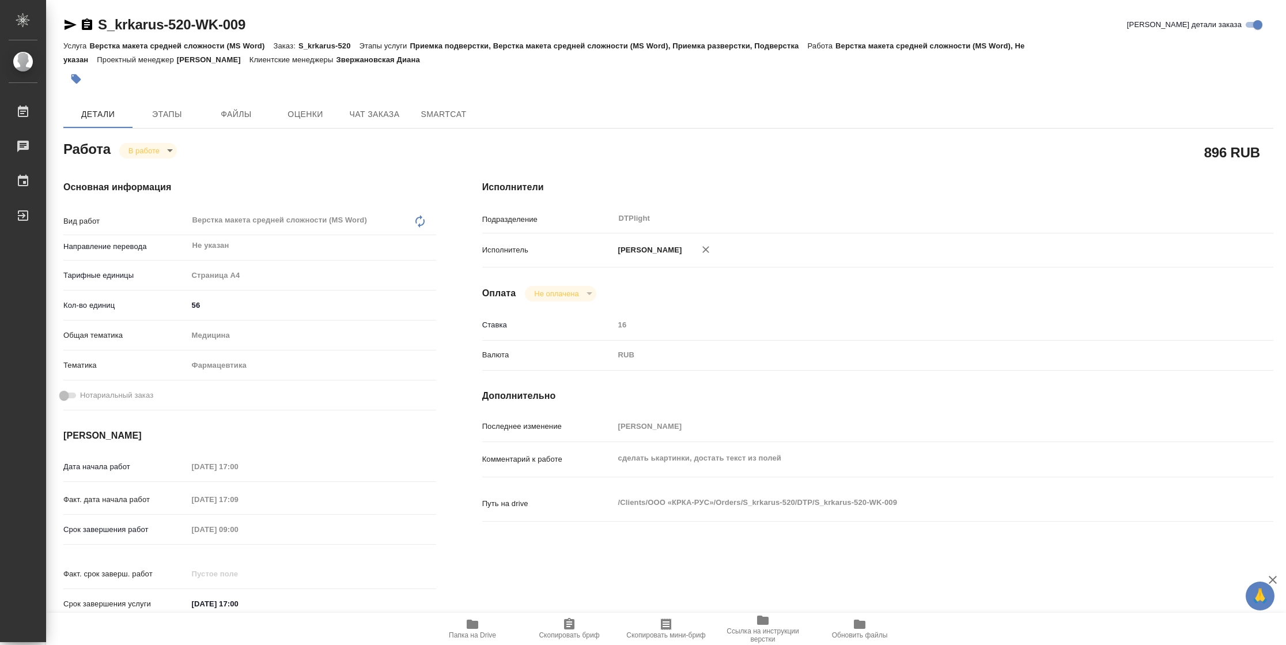
type textarea "x"
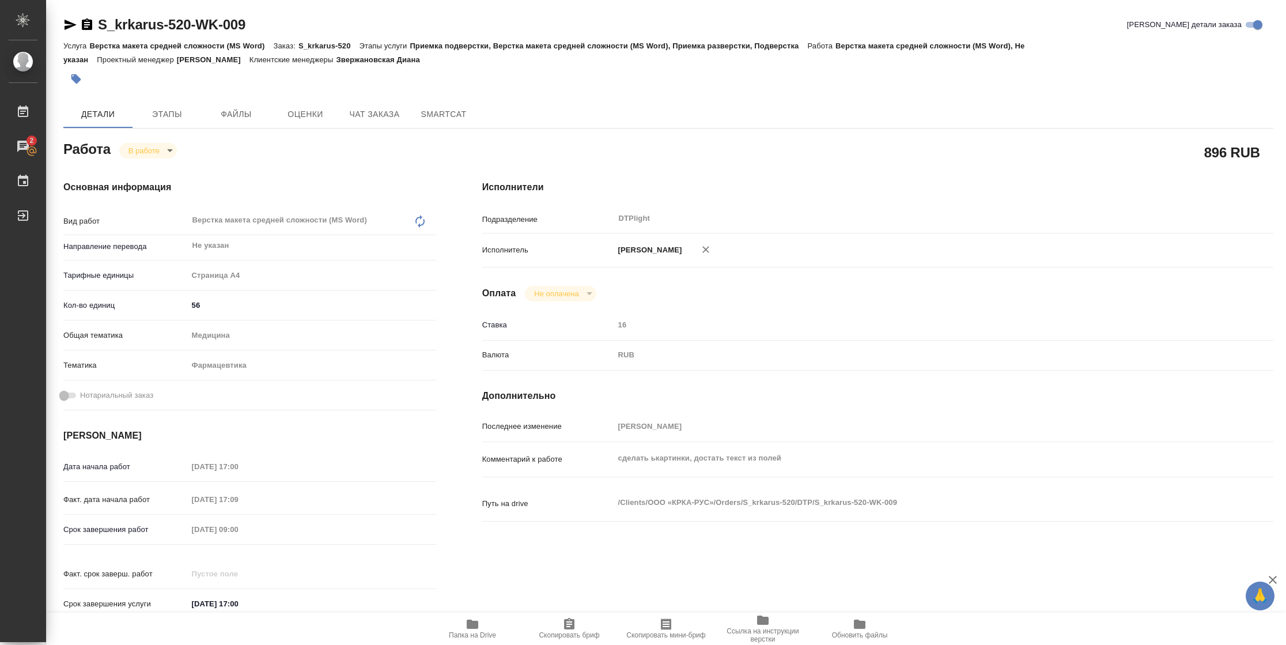
click at [70, 25] on icon "button" at bounding box center [71, 25] width 12 height 10
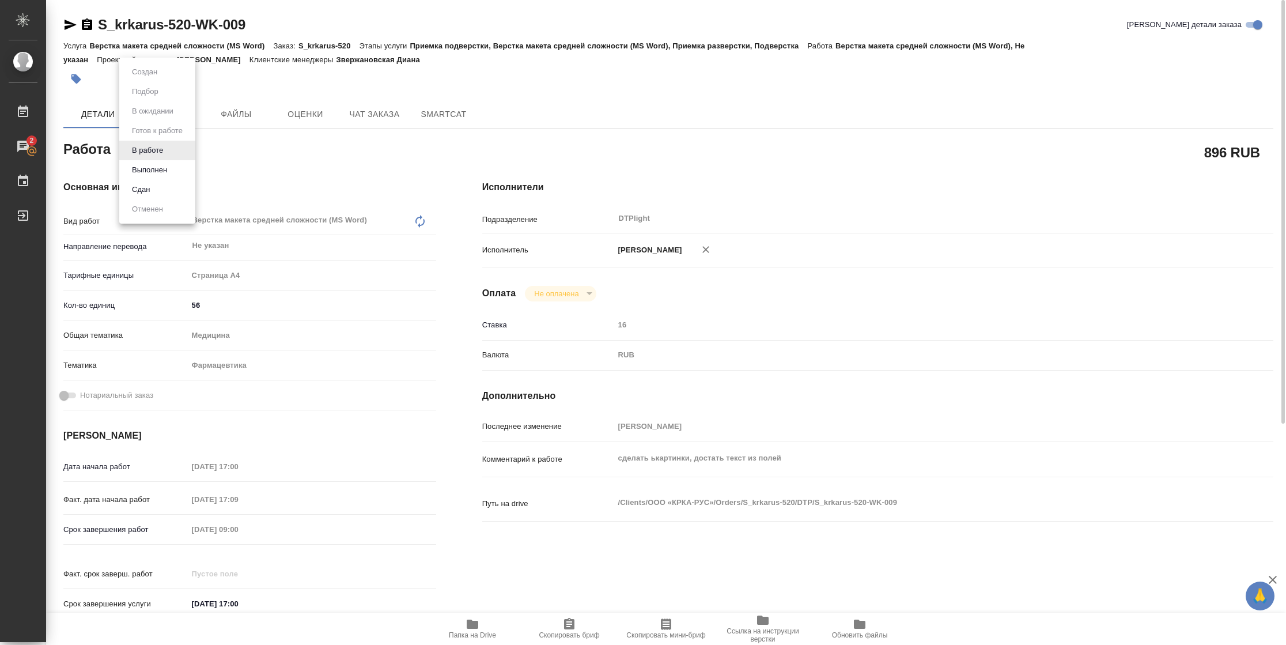
click at [169, 153] on body "🙏 .cls-1 fill:#fff; AWATERA Vasilyeva Natalia Работы 2 Чаты График Выйти S_krka…" at bounding box center [643, 322] width 1286 height 645
click at [168, 165] on button "Выполнен" at bounding box center [149, 170] width 42 height 13
type textarea "x"
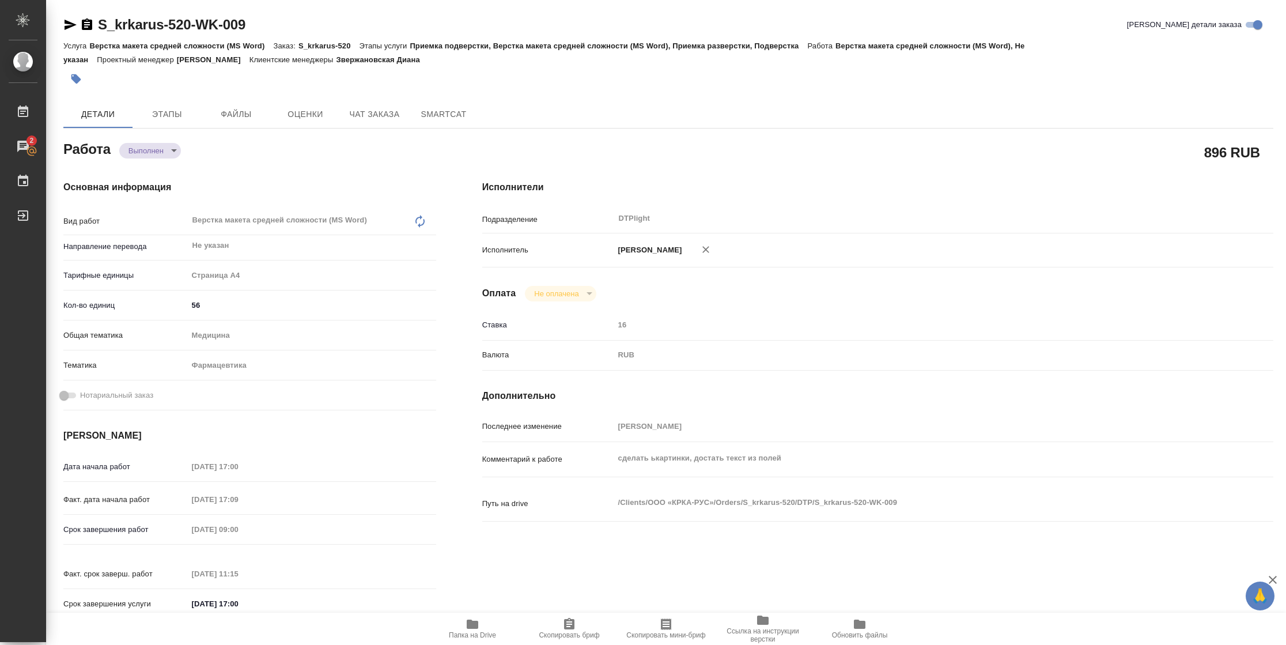
type textarea "x"
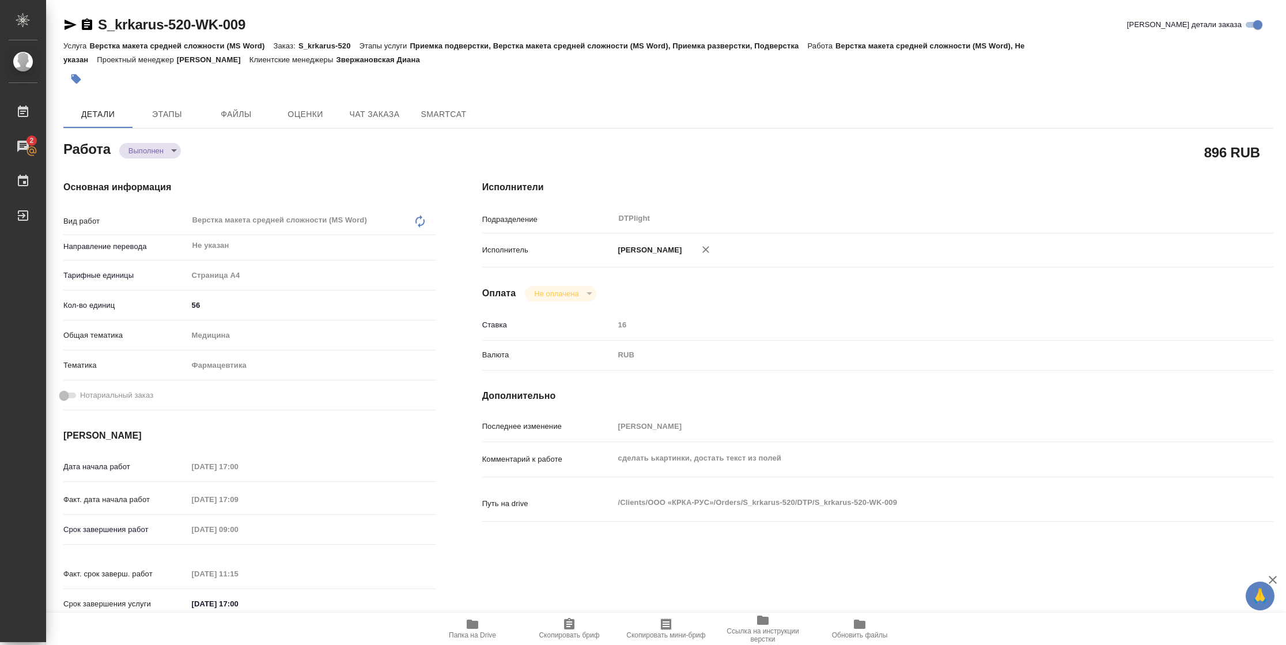
type textarea "x"
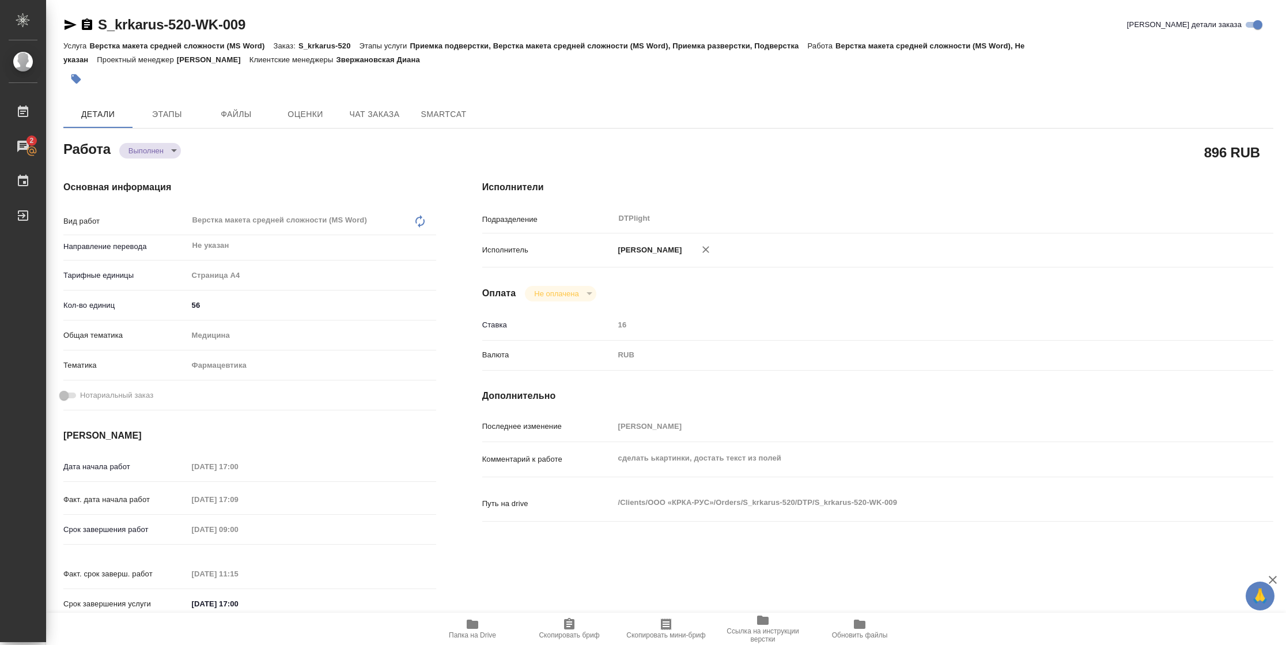
type textarea "x"
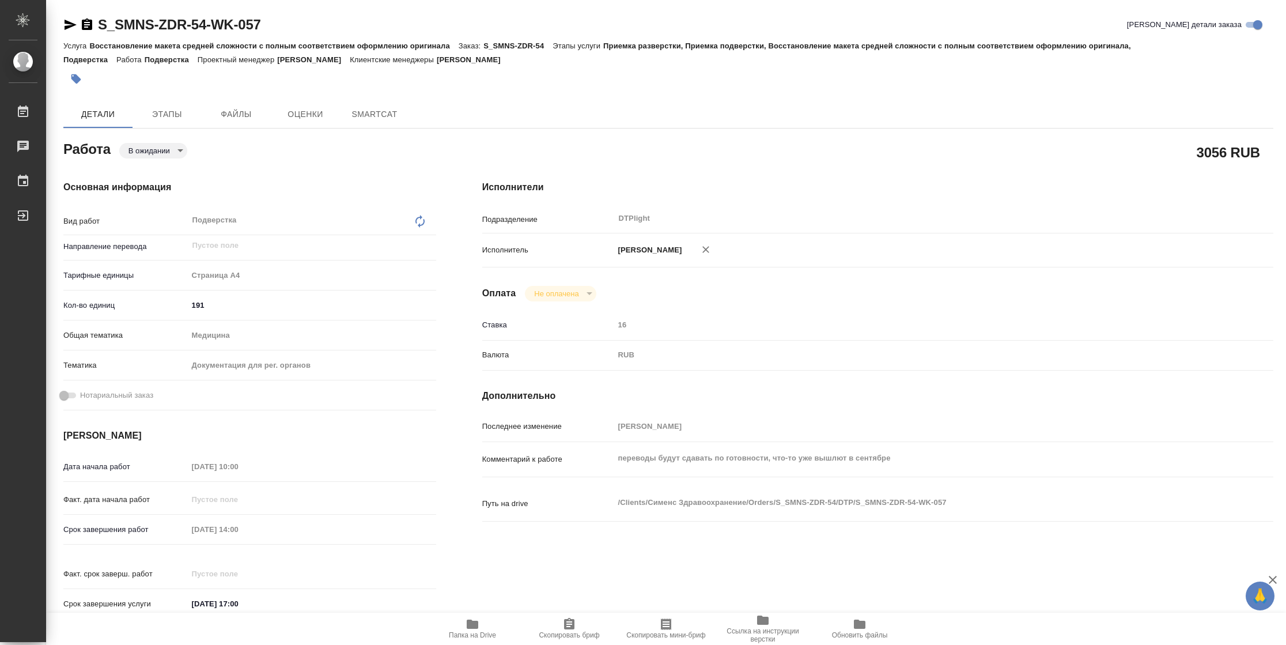
type textarea "x"
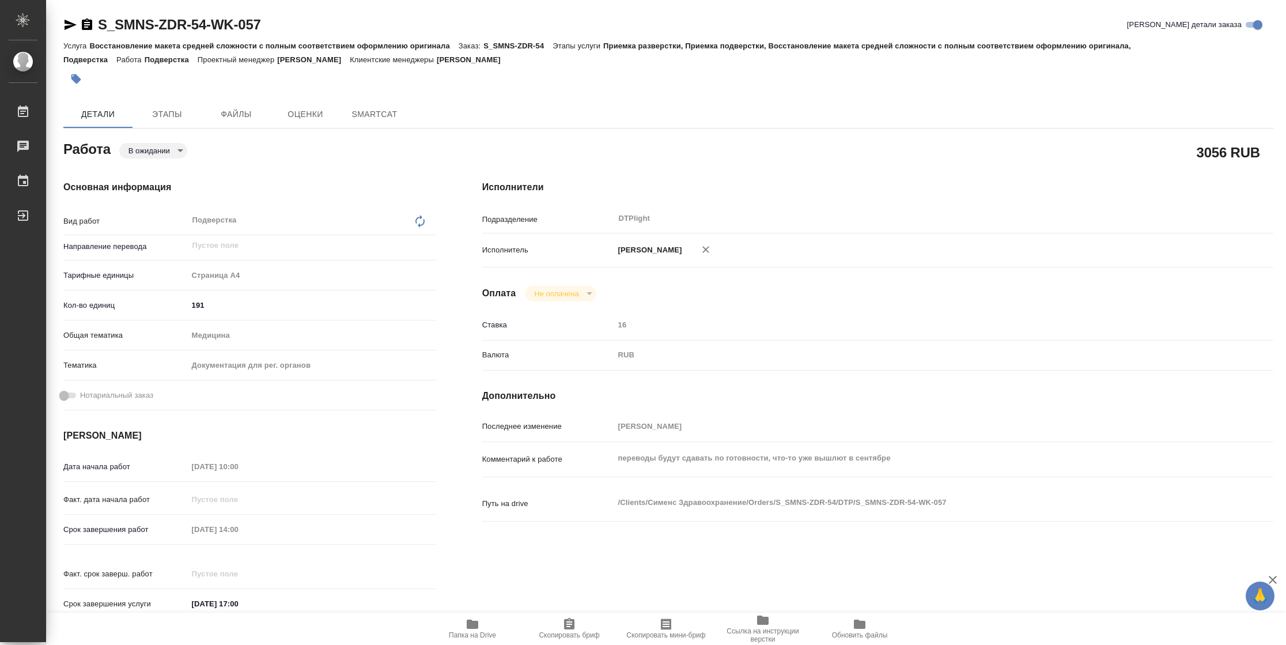
type textarea "x"
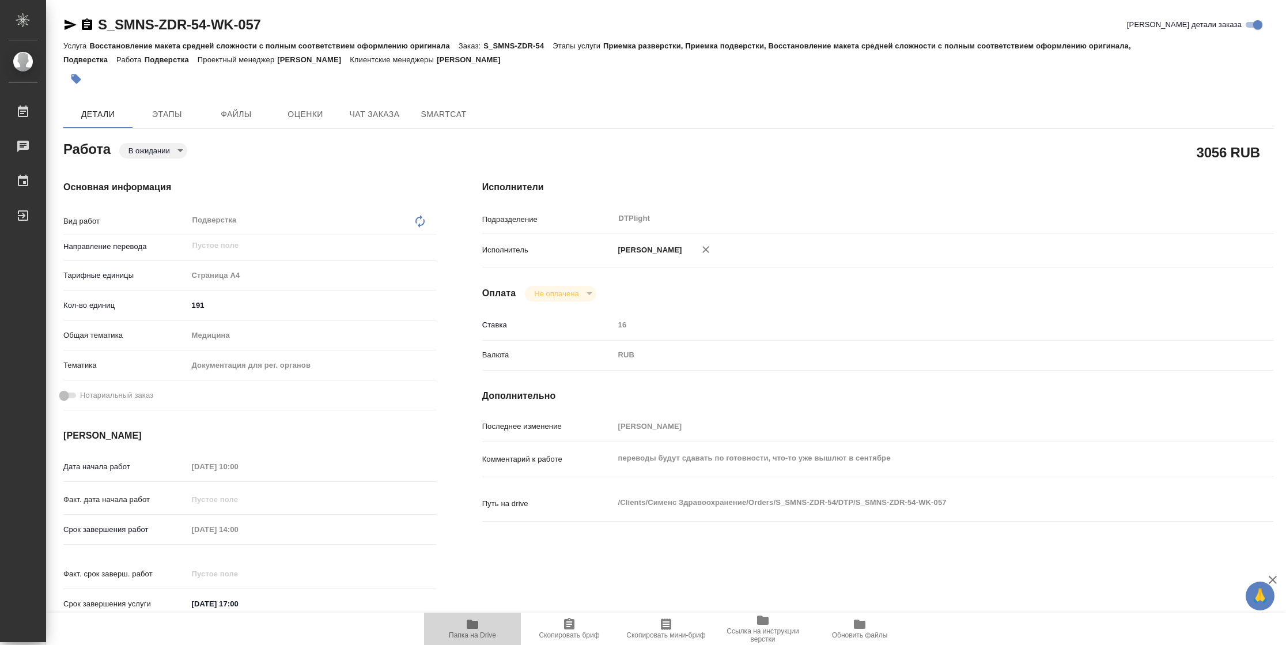
click at [459, 632] on span "Папка на Drive" at bounding box center [472, 635] width 47 height 8
type textarea "x"
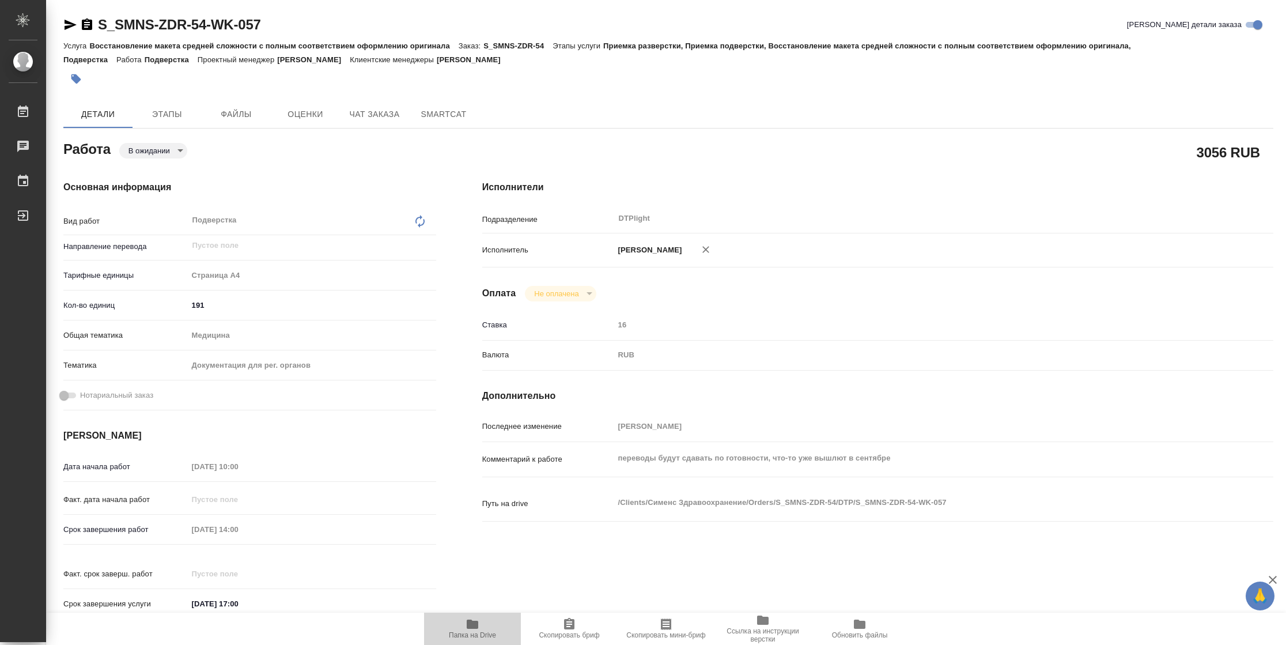
type textarea "x"
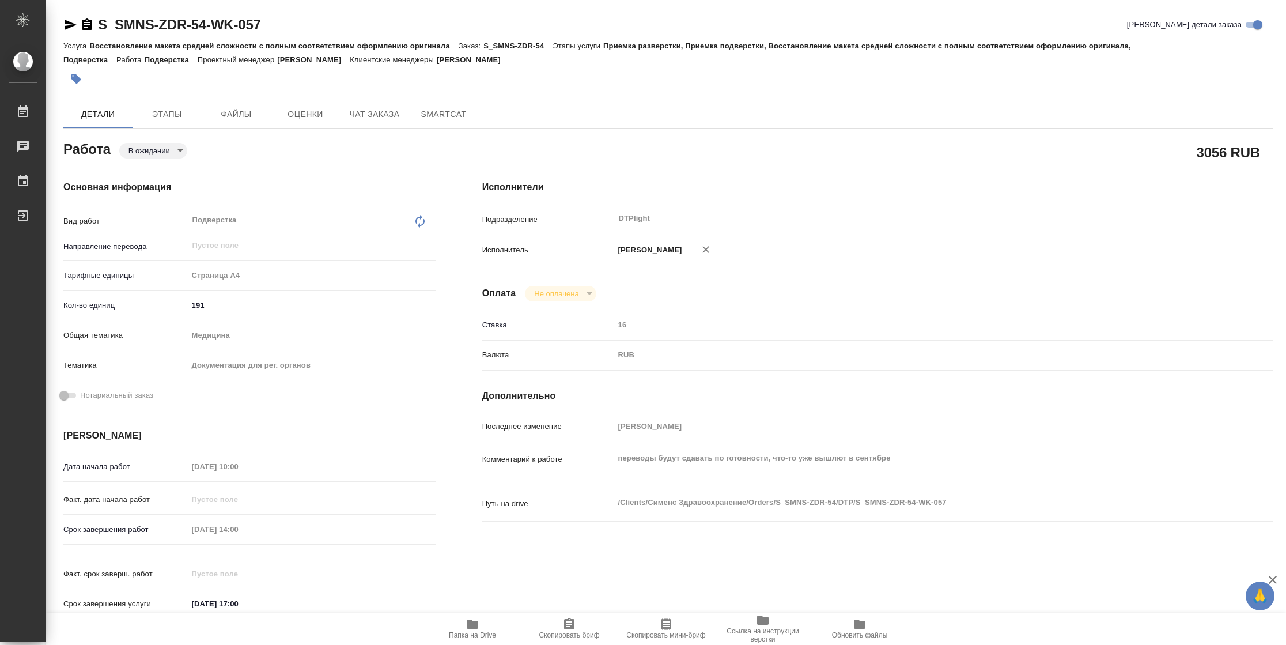
type textarea "x"
